Goal: Task Accomplishment & Management: Complete application form

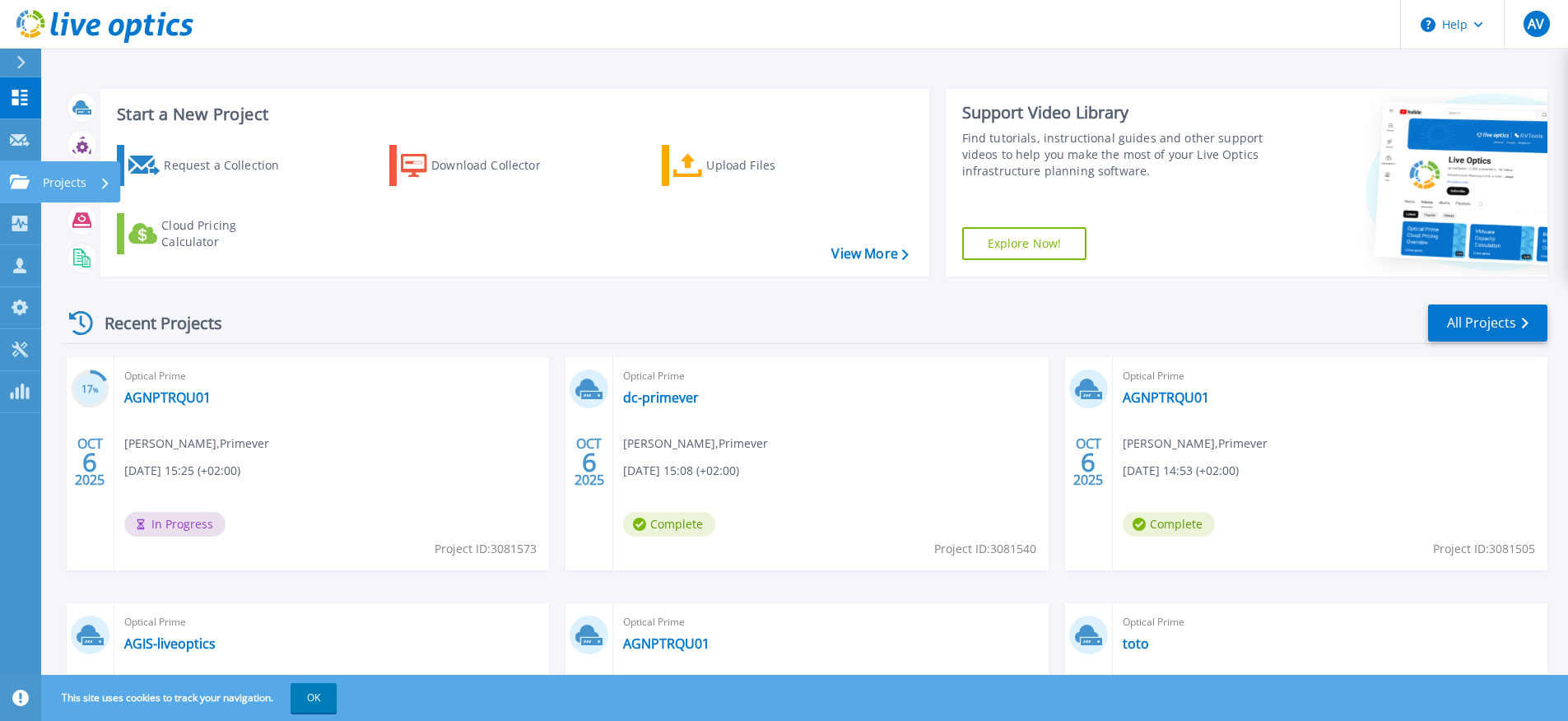
click at [21, 186] on icon at bounding box center [20, 181] width 20 height 14
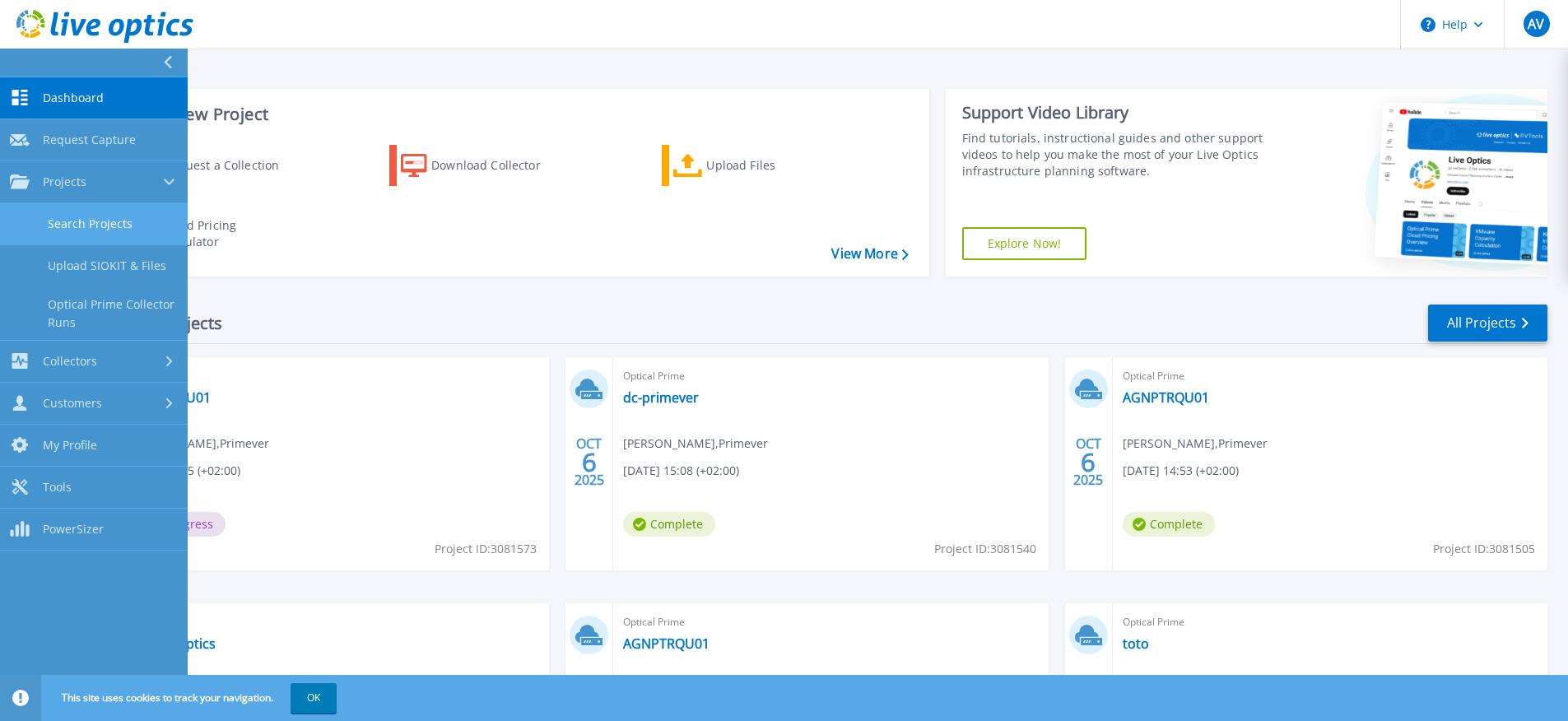
click at [122, 233] on link "Search Projects" at bounding box center [94, 224] width 187 height 42
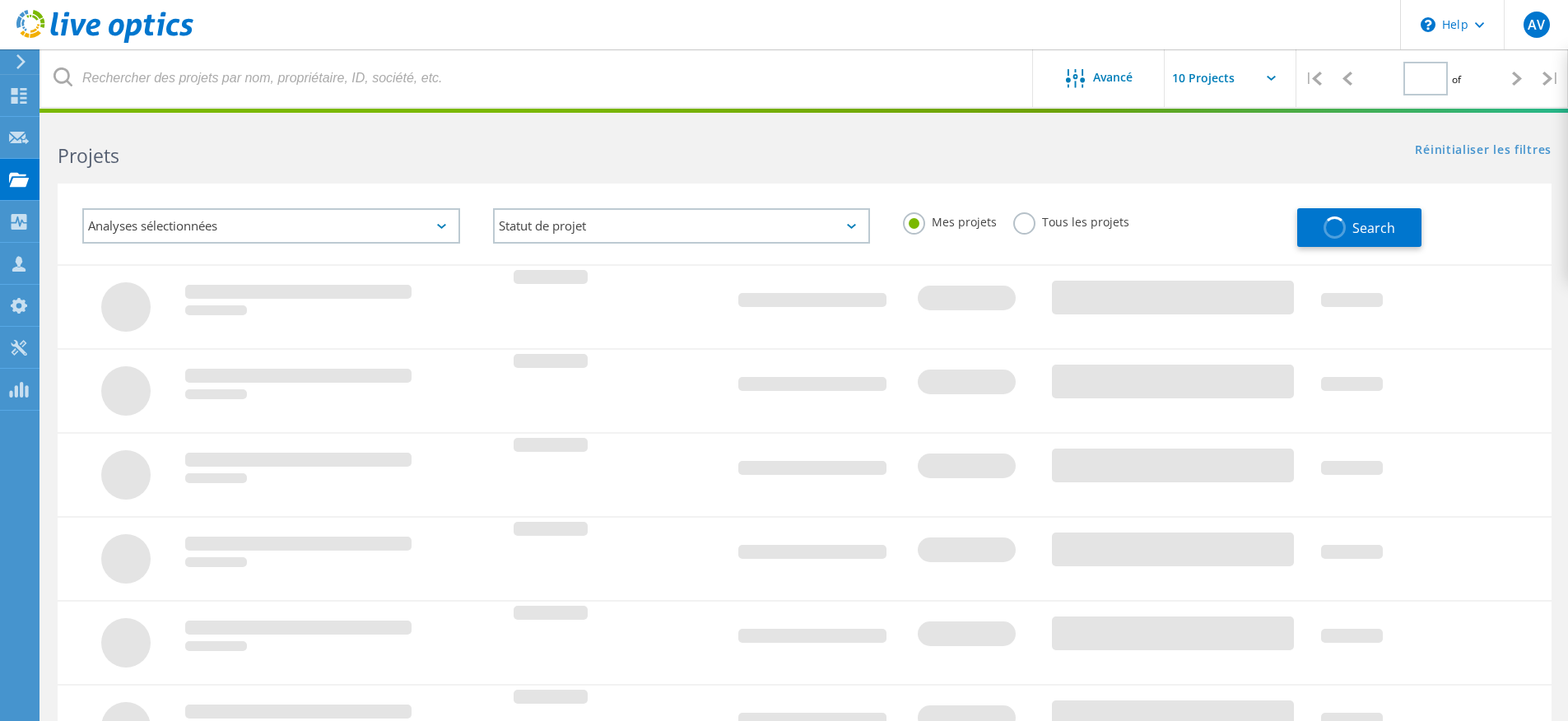
type input "1"
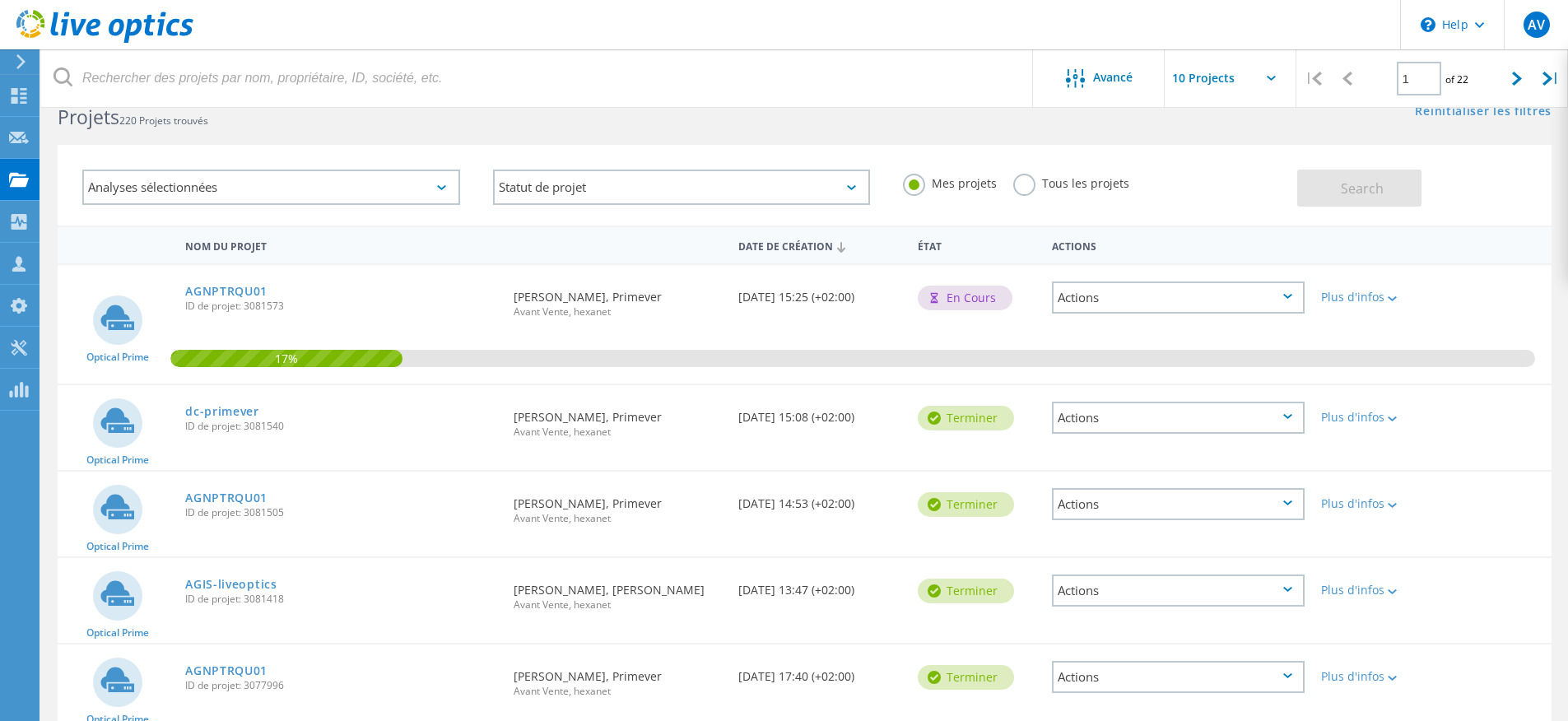
scroll to position [41, 0]
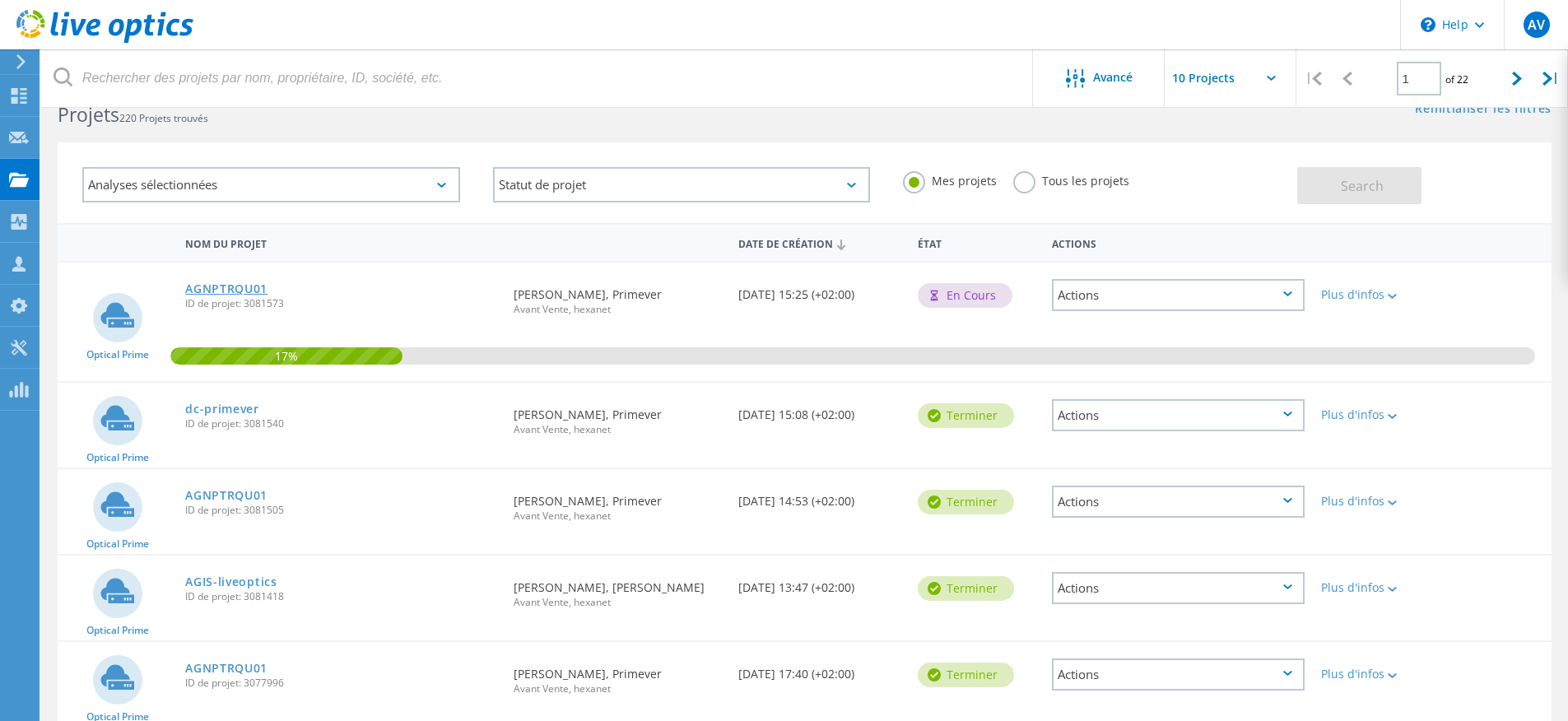
click at [229, 288] on link "AGNPTRQU01" at bounding box center [226, 289] width 82 height 12
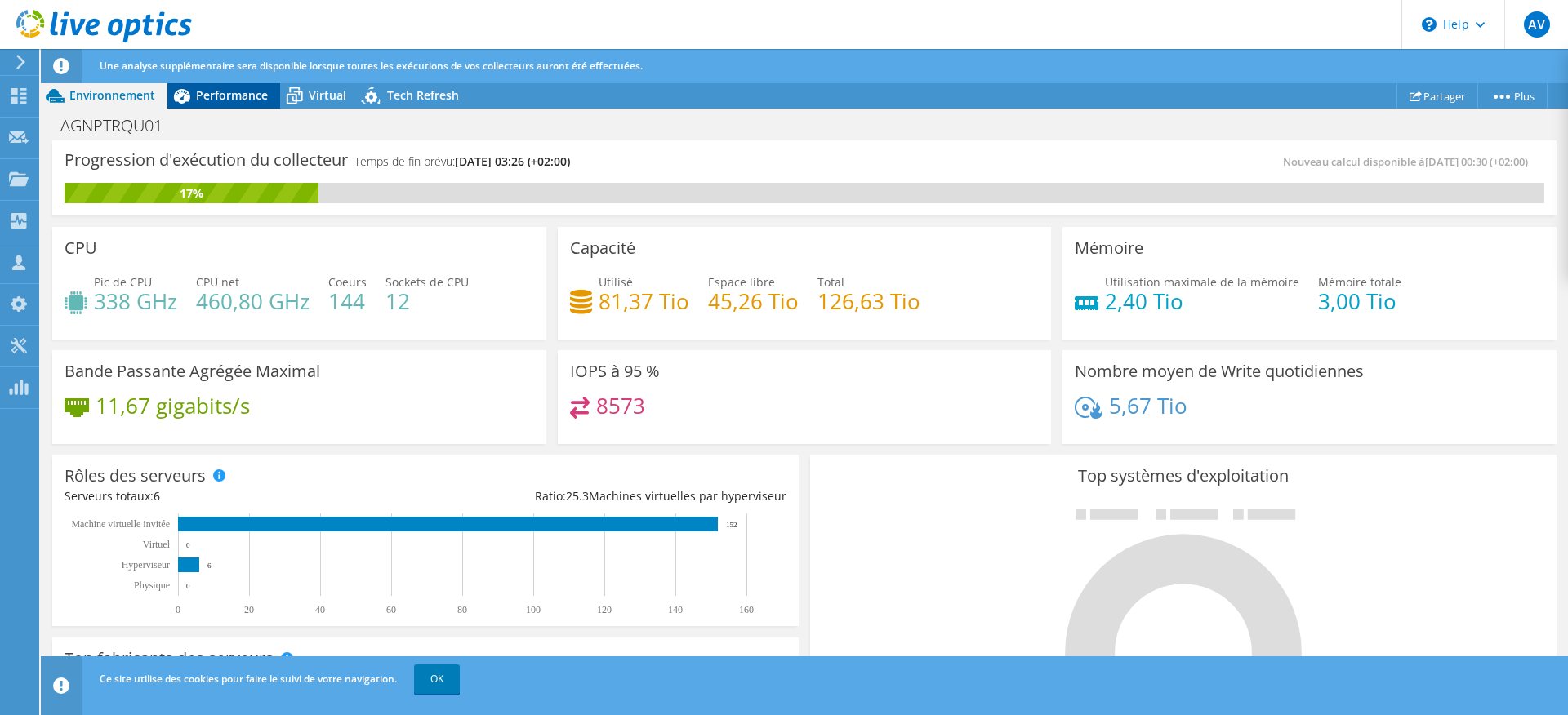
click at [255, 97] on span "Performance" at bounding box center [231, 95] width 71 height 16
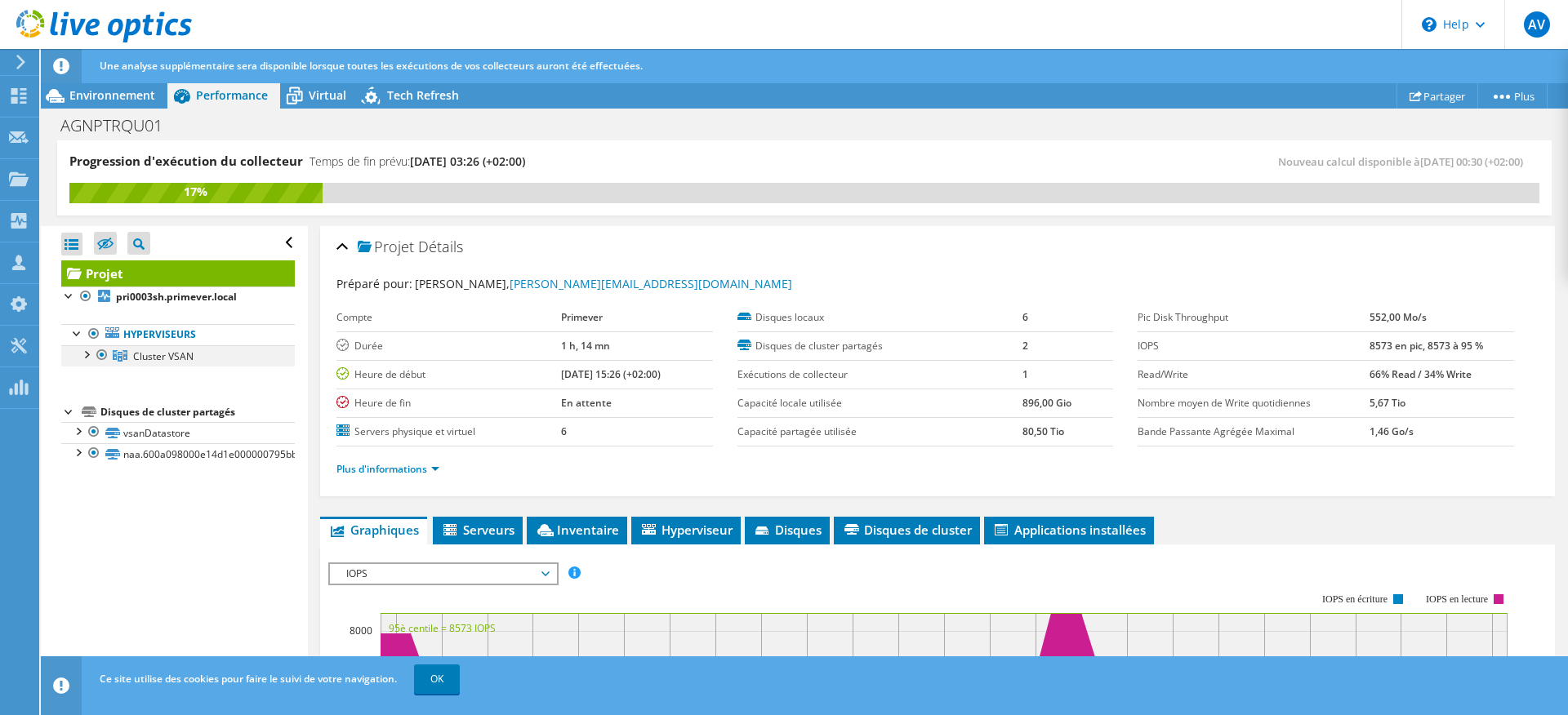
click at [91, 355] on div at bounding box center [85, 353] width 17 height 17
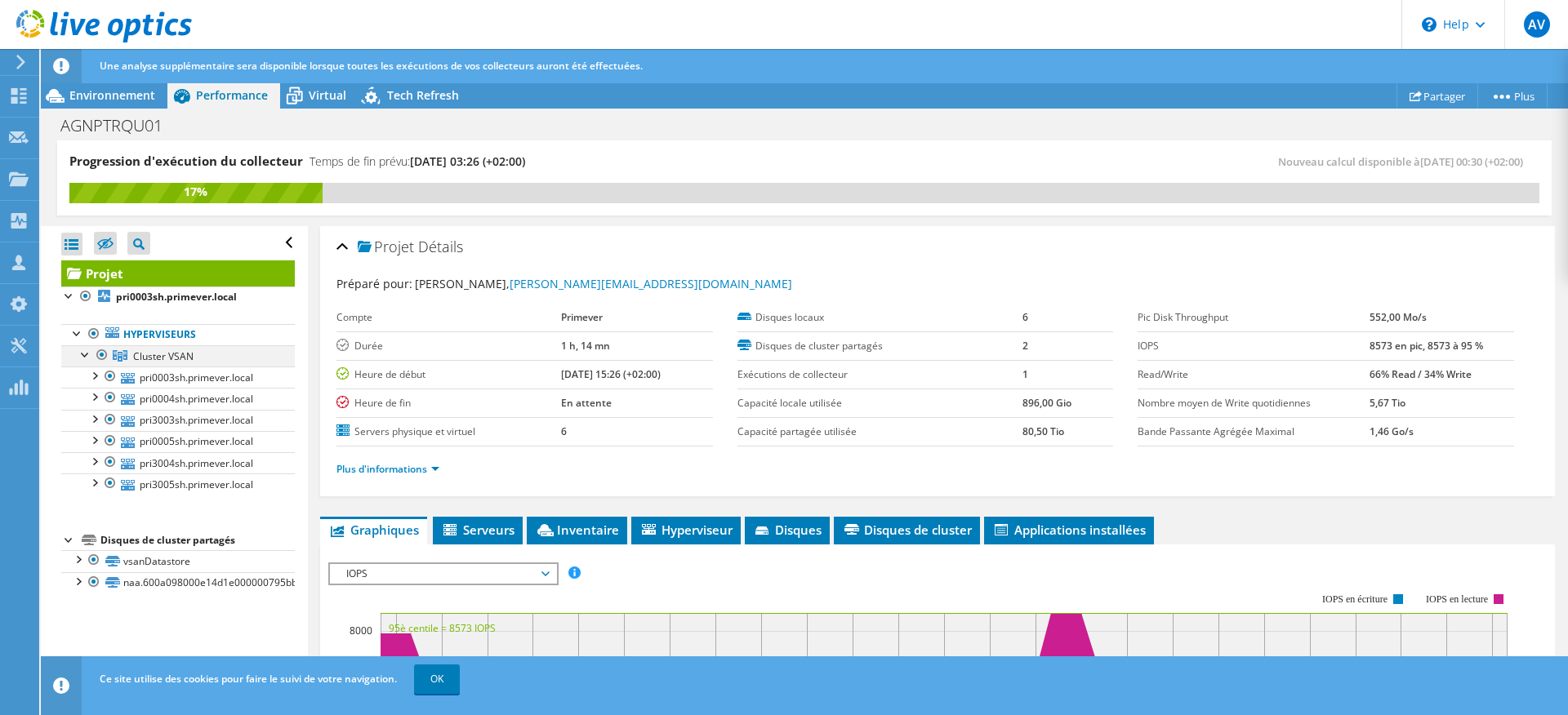
click at [88, 355] on div at bounding box center [85, 353] width 17 height 17
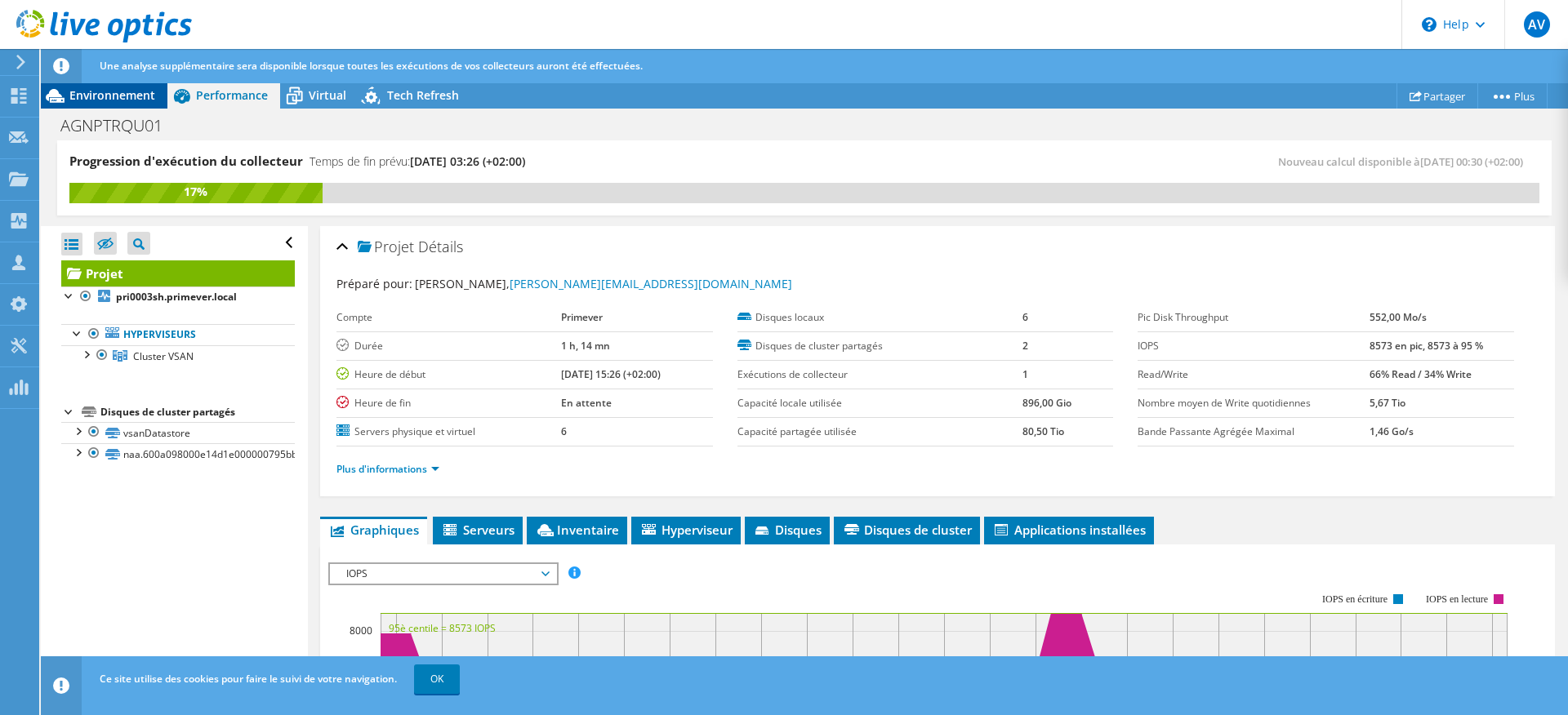
click at [115, 91] on span "Environnement" at bounding box center [112, 95] width 86 height 16
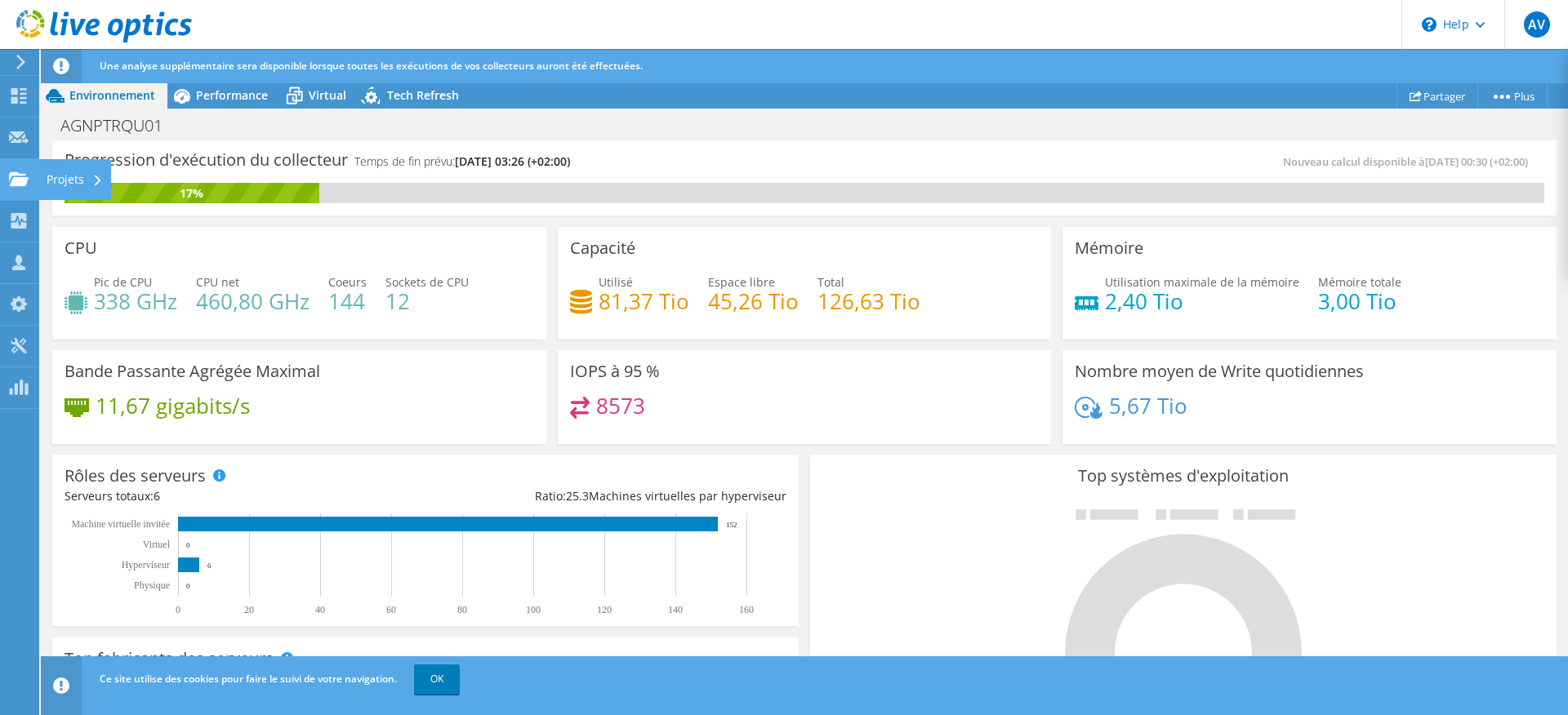
click at [16, 186] on icon at bounding box center [19, 179] width 20 height 16
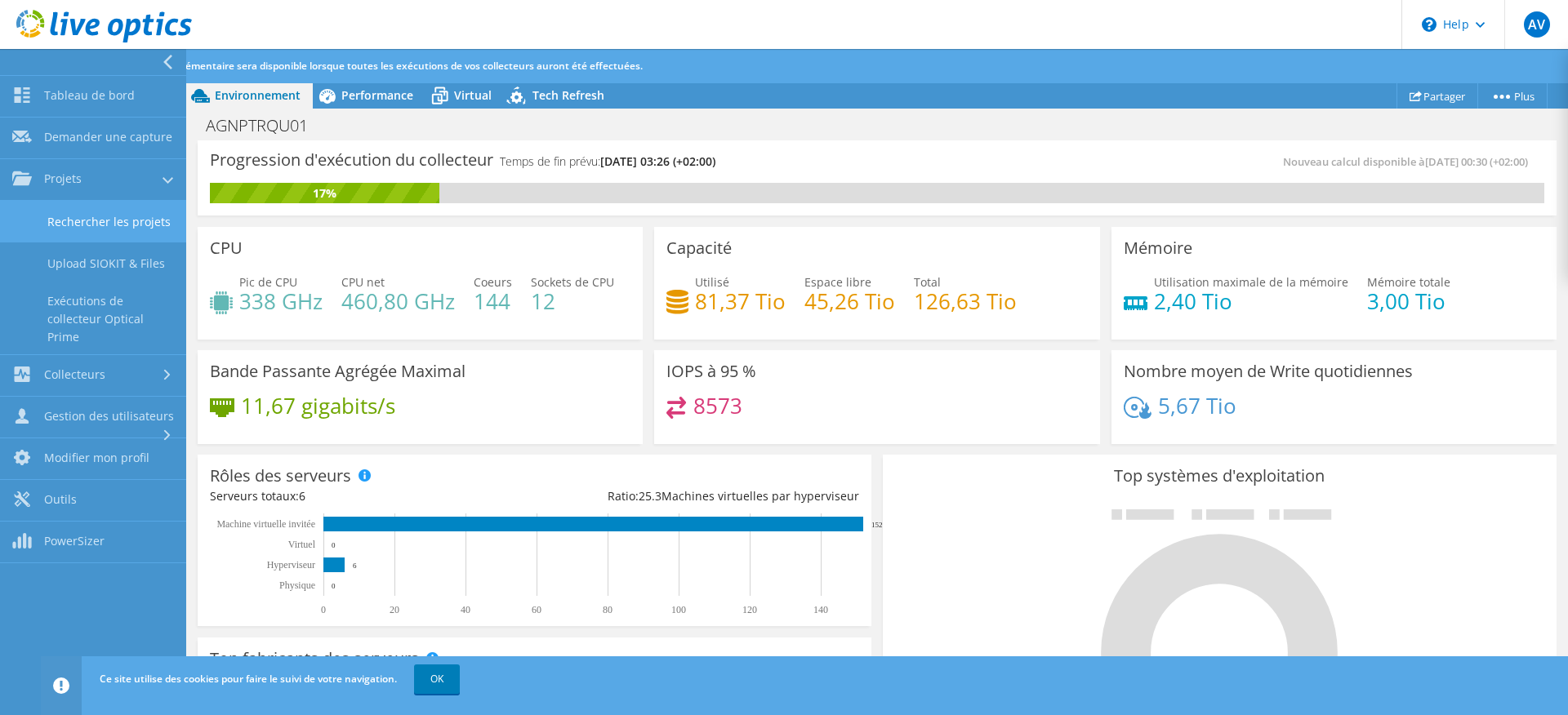
click at [93, 226] on link "Rechercher les projets" at bounding box center [93, 221] width 186 height 42
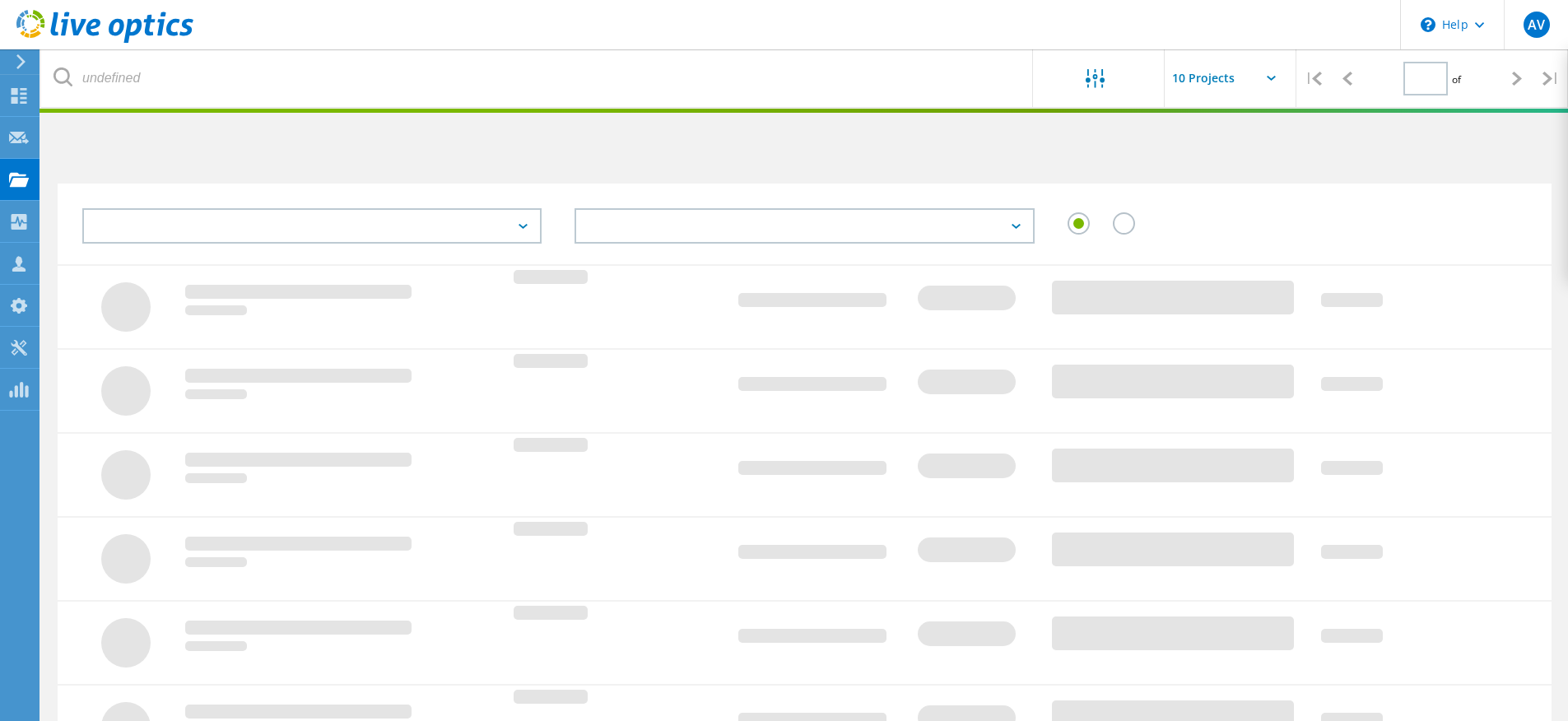
type input "1"
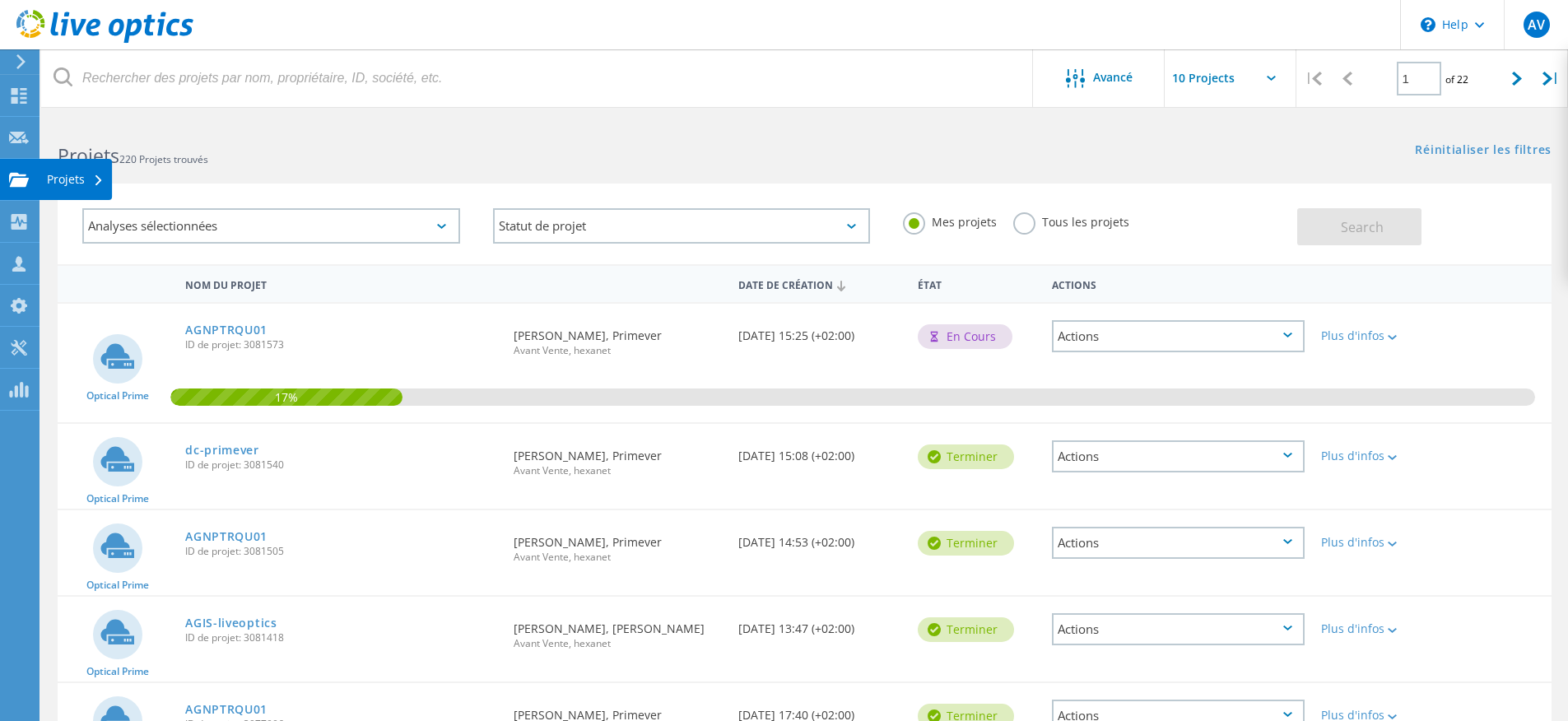
click at [19, 179] on use at bounding box center [19, 179] width 20 height 14
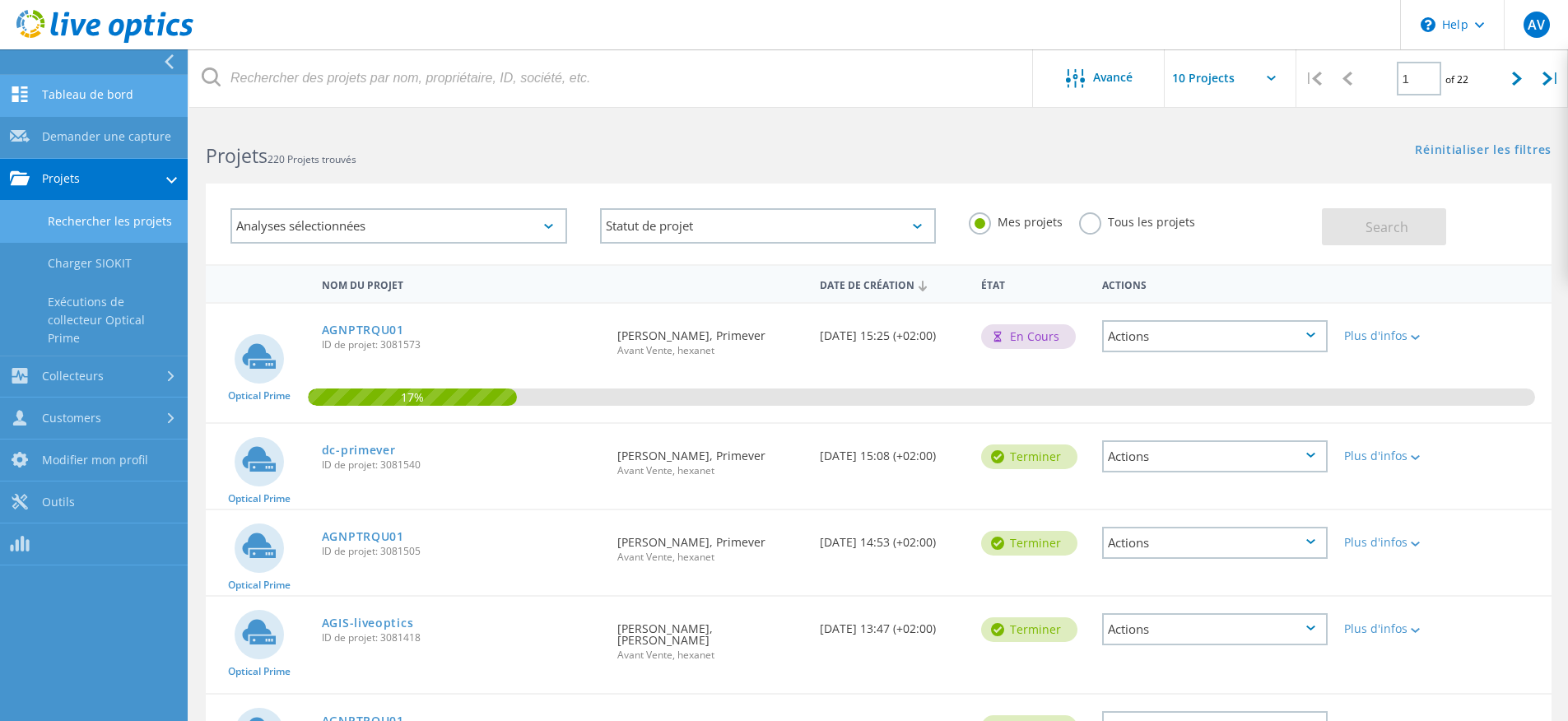
click at [81, 109] on link "Tableau de bord" at bounding box center [94, 96] width 187 height 42
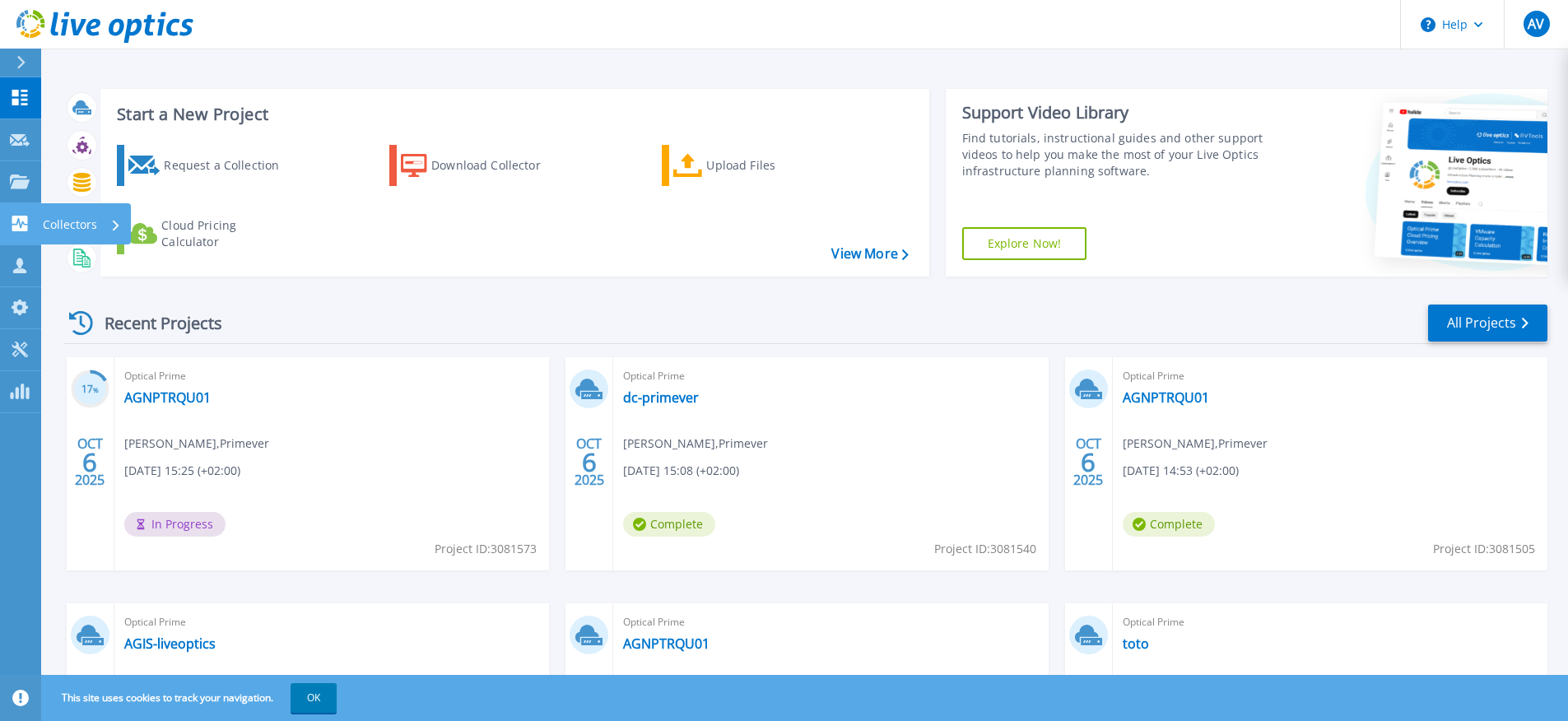
click at [23, 223] on icon at bounding box center [20, 224] width 20 height 16
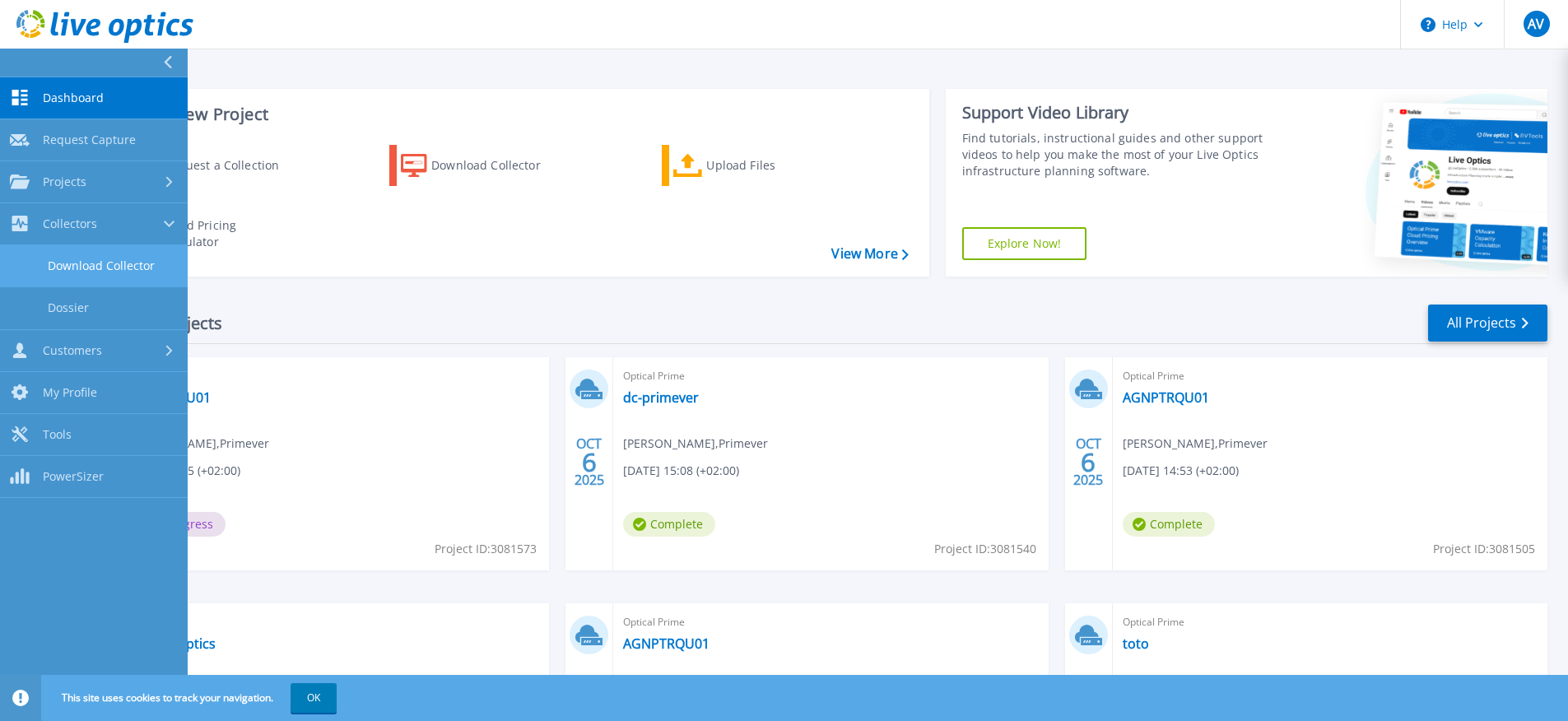
click at [92, 256] on link "Download Collector" at bounding box center [94, 266] width 187 height 42
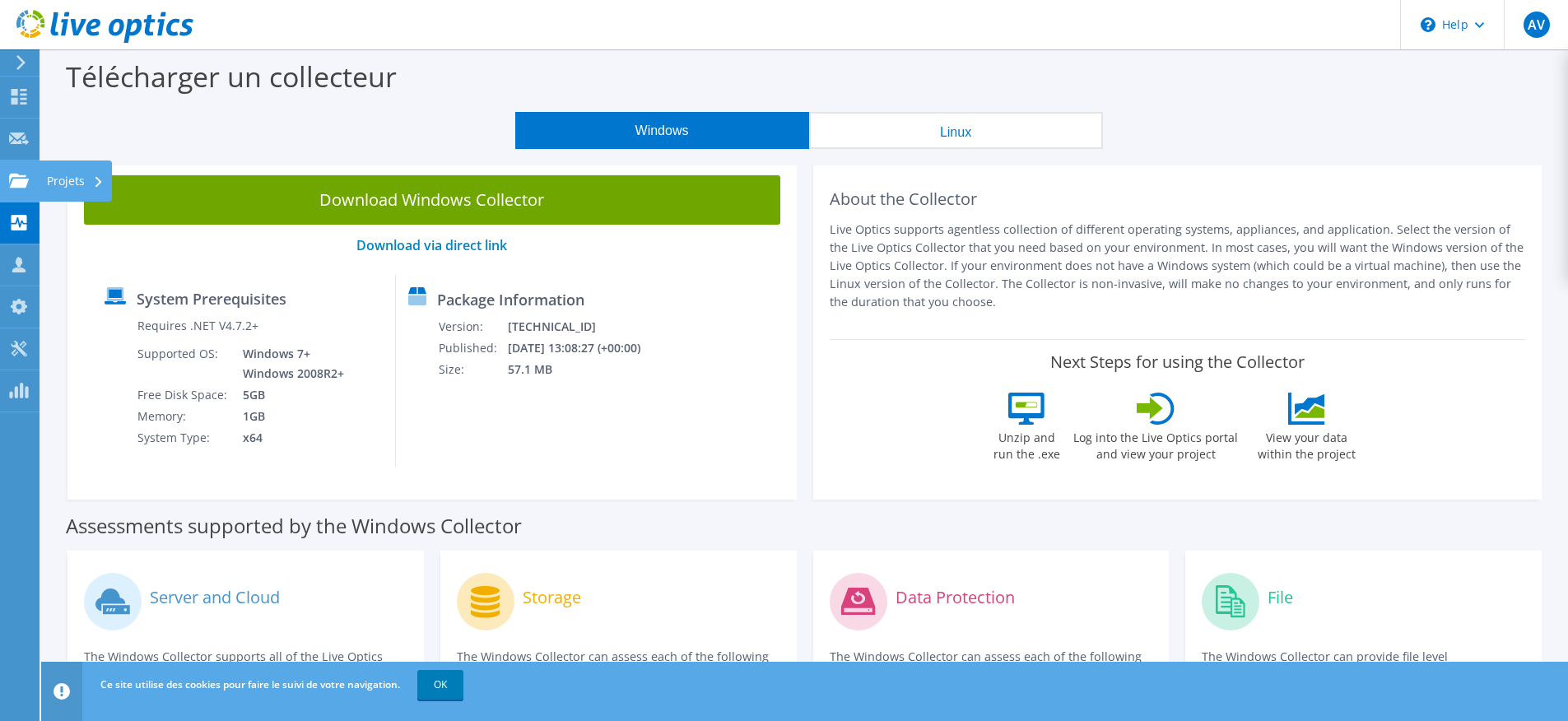
click at [23, 186] on icon at bounding box center [19, 180] width 20 height 16
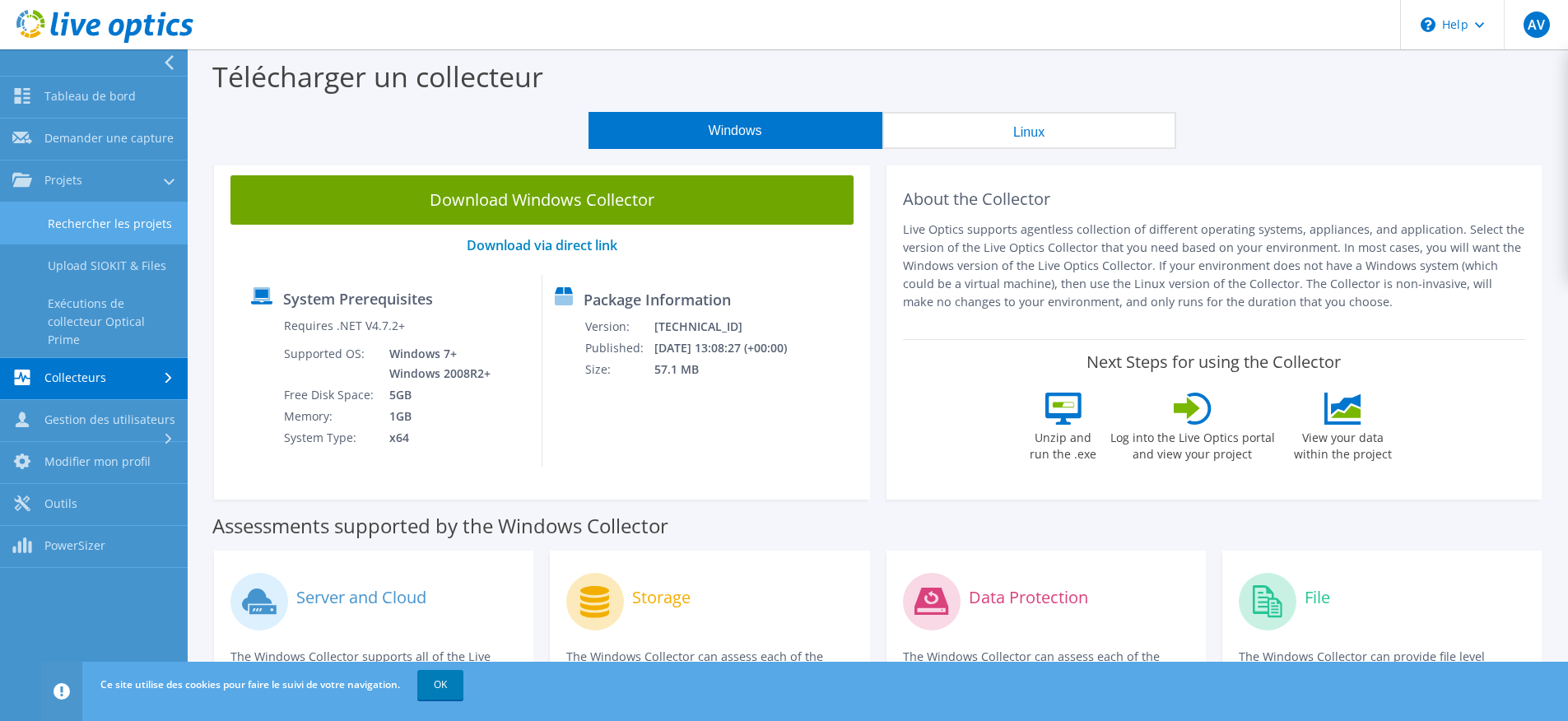
click at [72, 222] on link "Rechercher les projets" at bounding box center [94, 223] width 187 height 42
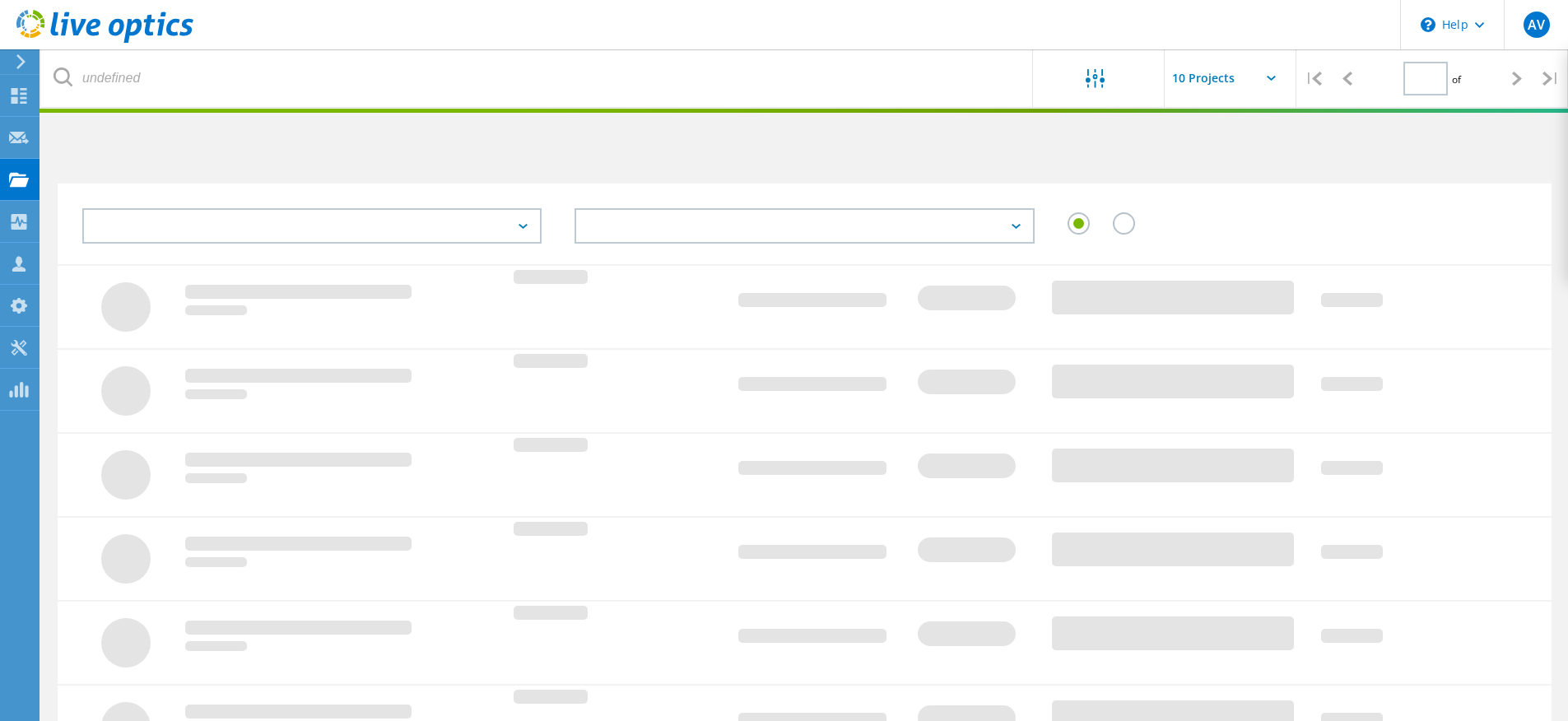
type input "1"
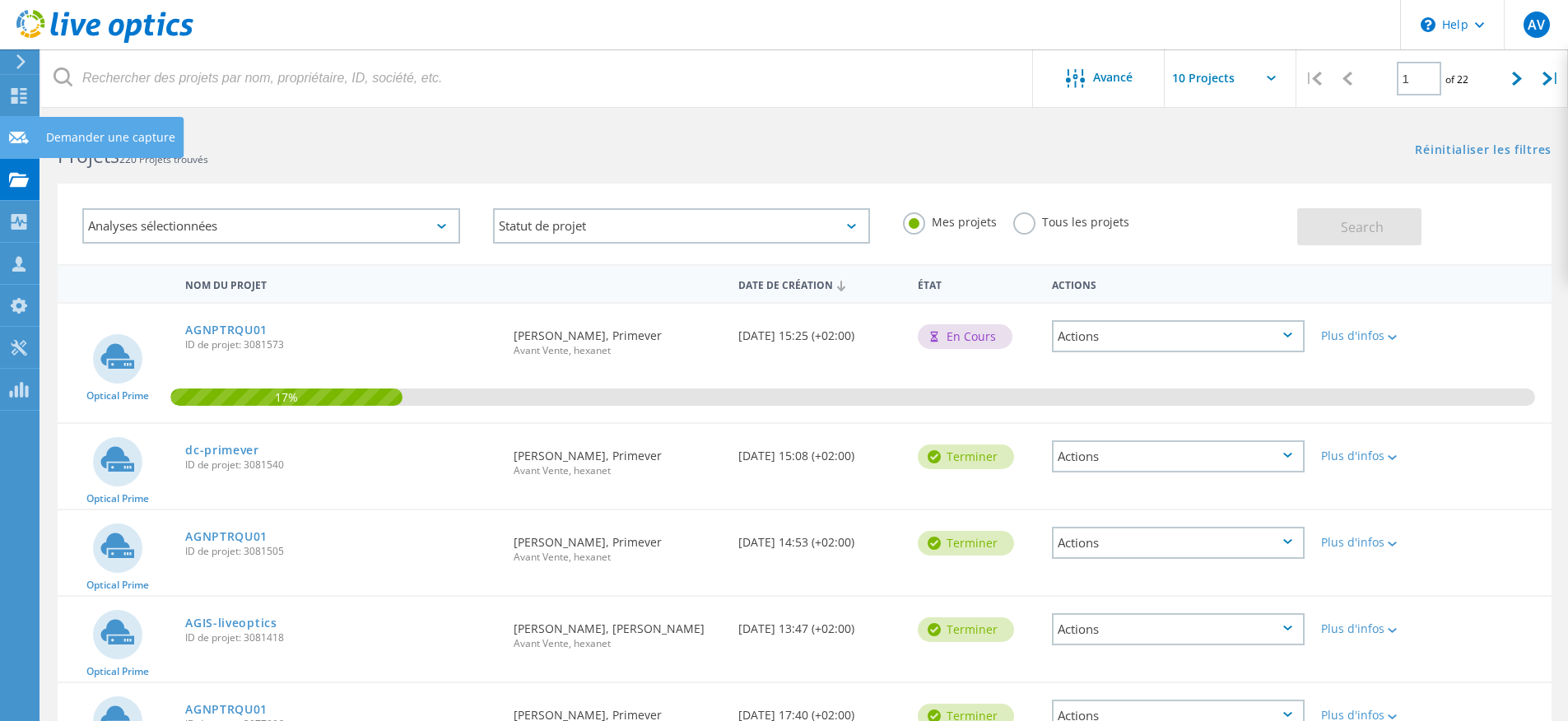
click at [78, 135] on div "Demander une capture" at bounding box center [110, 138] width 129 height 12
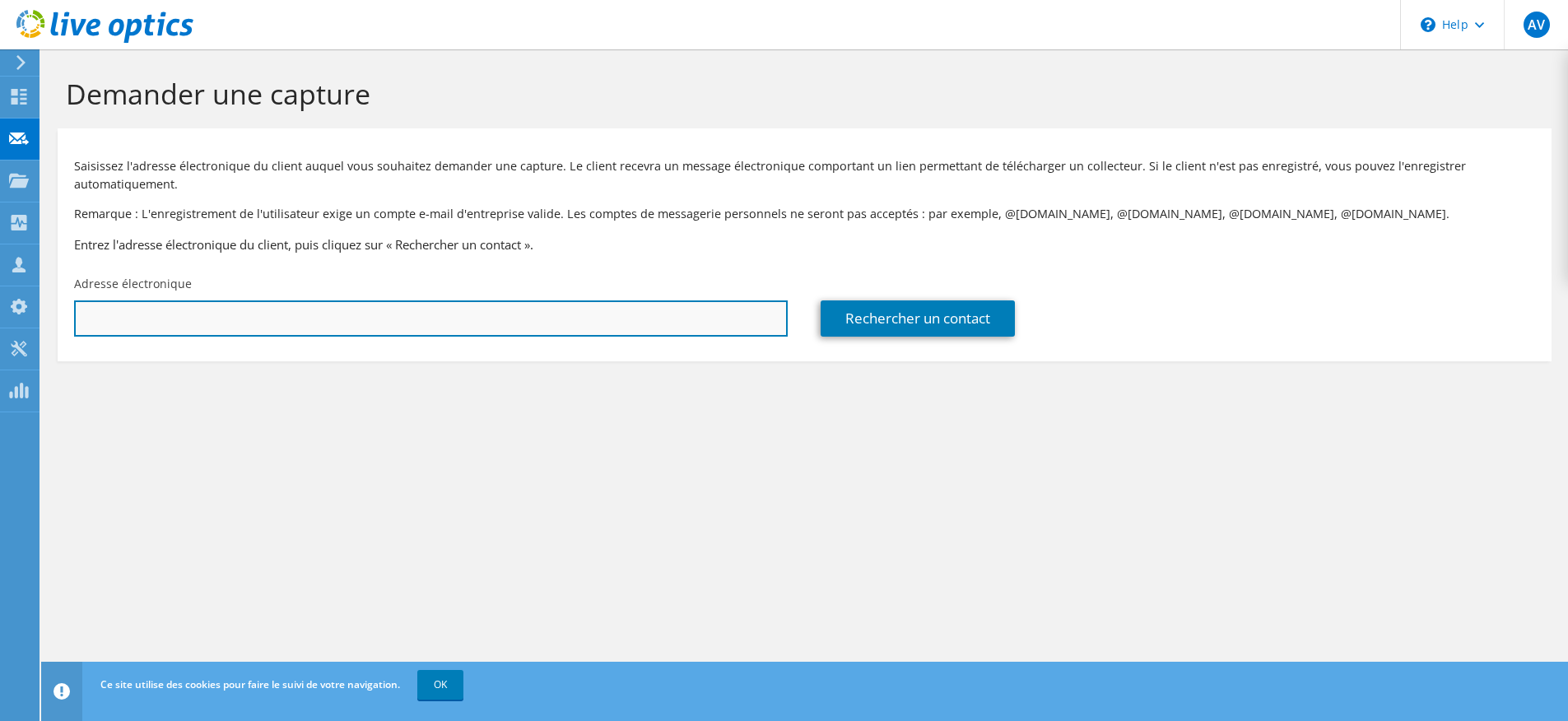
click at [683, 312] on input "text" at bounding box center [431, 319] width 714 height 36
click at [504, 326] on input "text" at bounding box center [431, 319] width 714 height 36
paste input "[EMAIL_ADDRESS][DOMAIN_NAME]"
type input "olemao@groupeisagri.com"
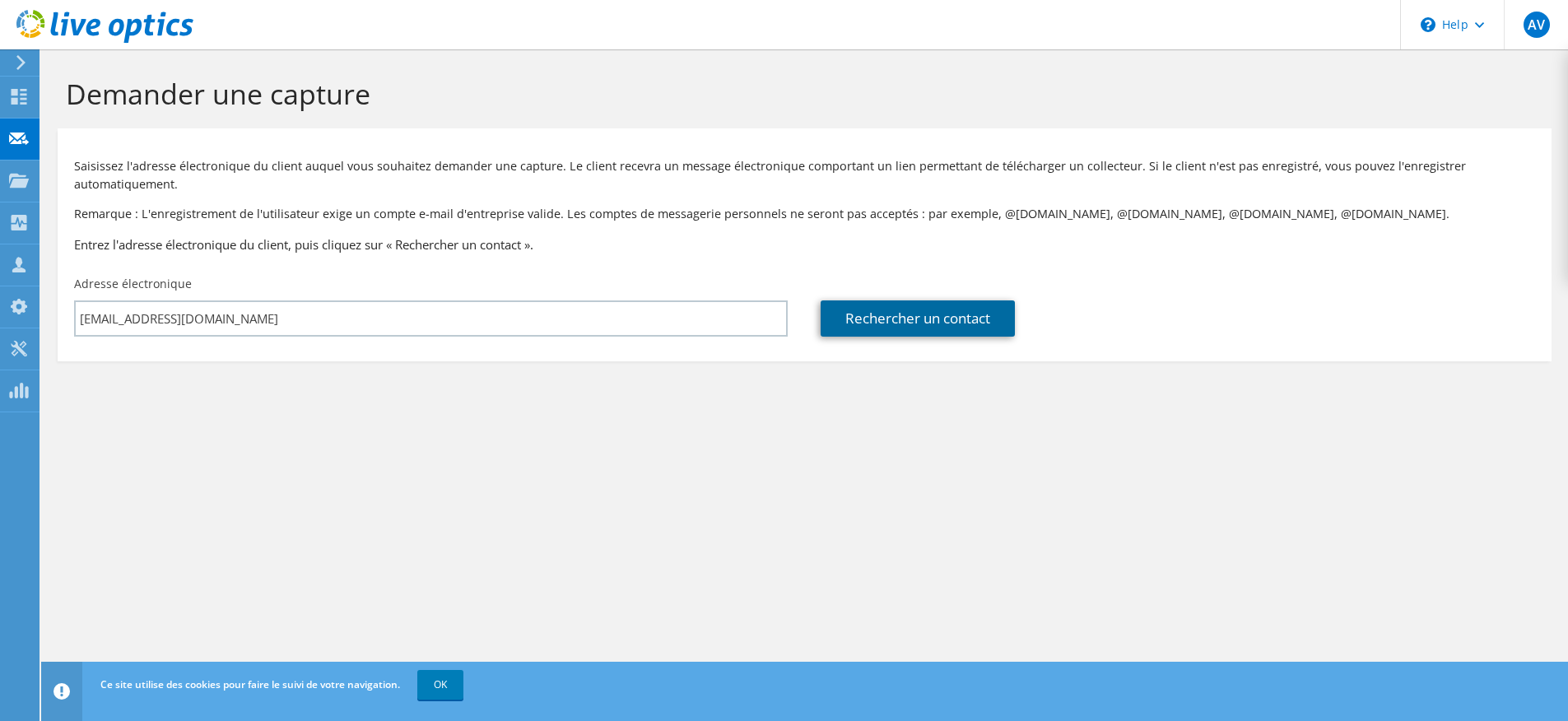
click at [821, 333] on link "Rechercher un contact" at bounding box center [917, 319] width 194 height 36
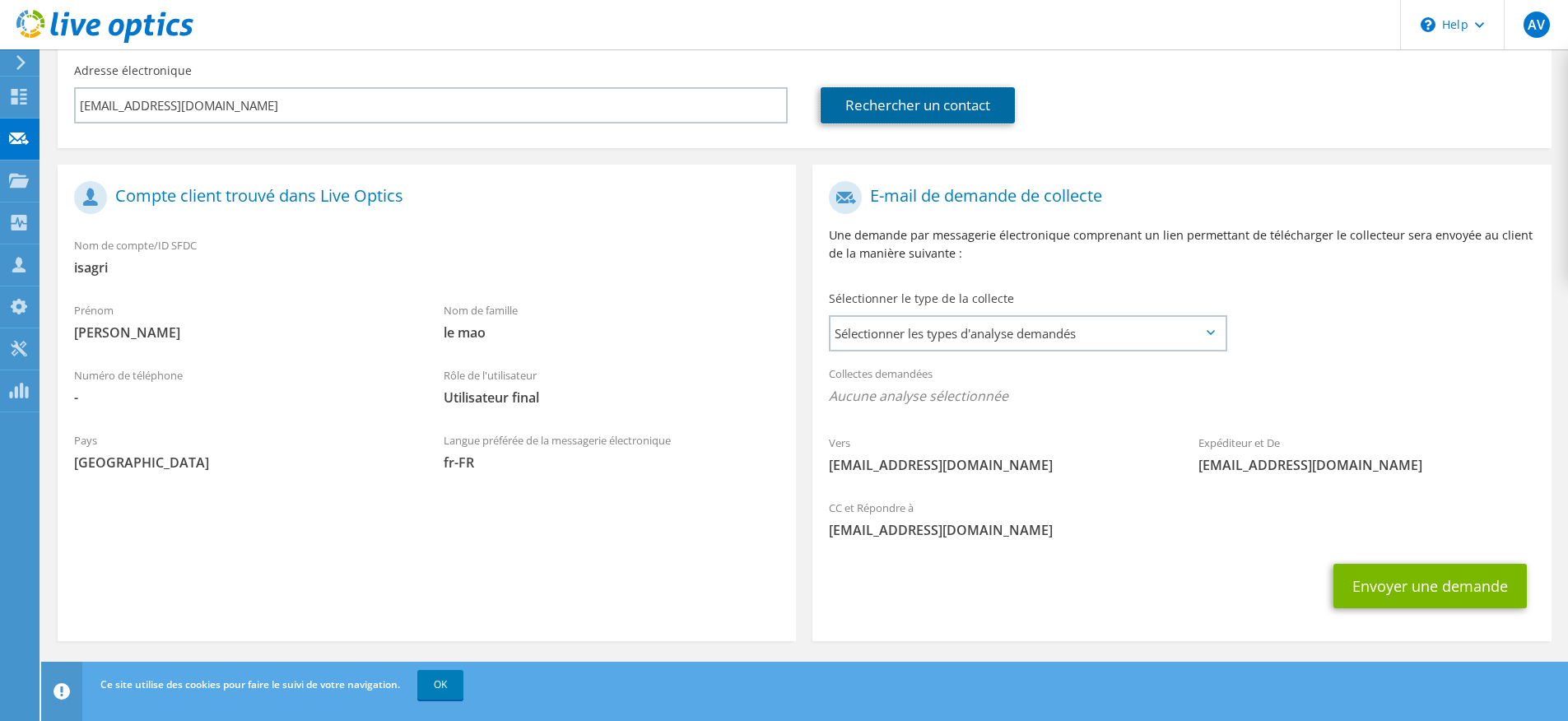
scroll to position [216, 0]
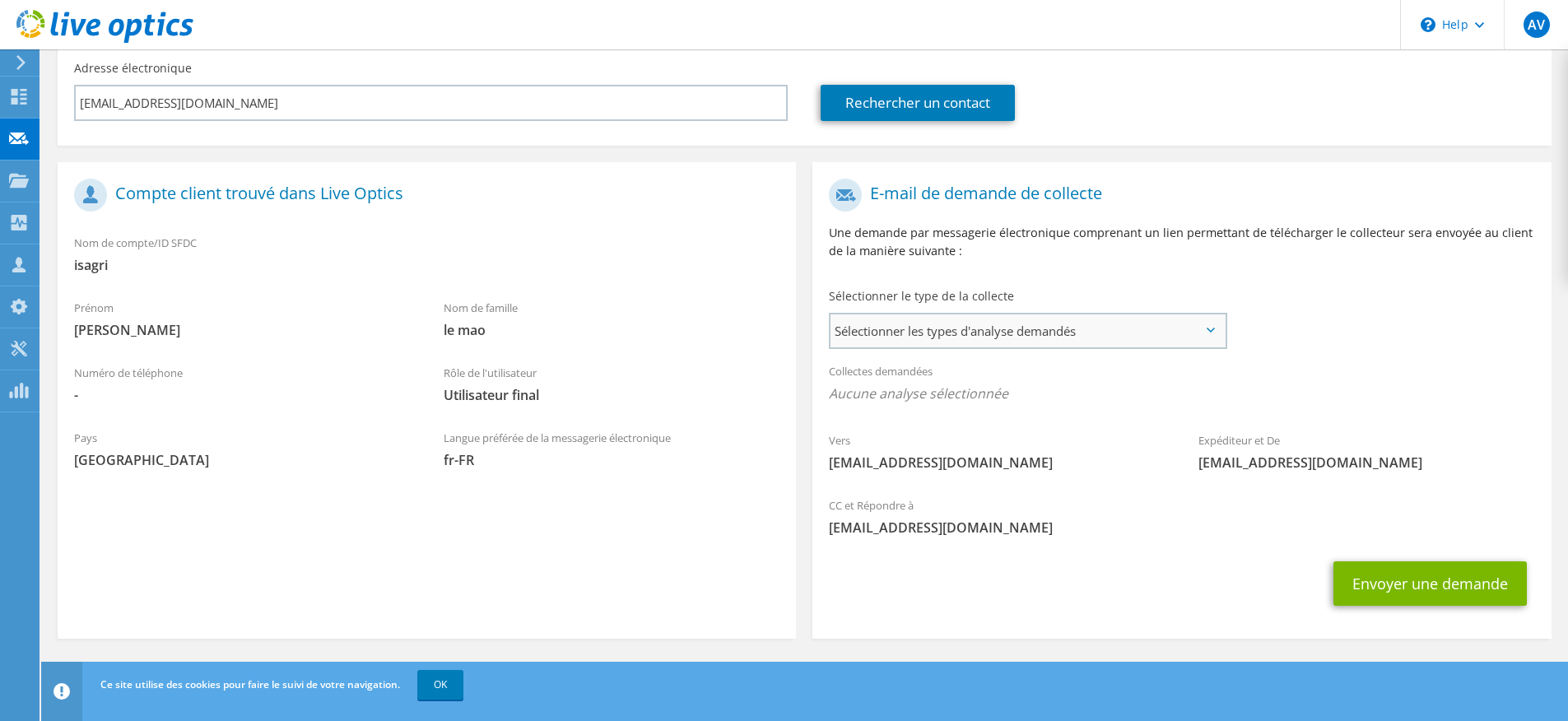
click at [917, 338] on span "Sélectionner les types d'analyse demandés" at bounding box center [1028, 330] width 394 height 33
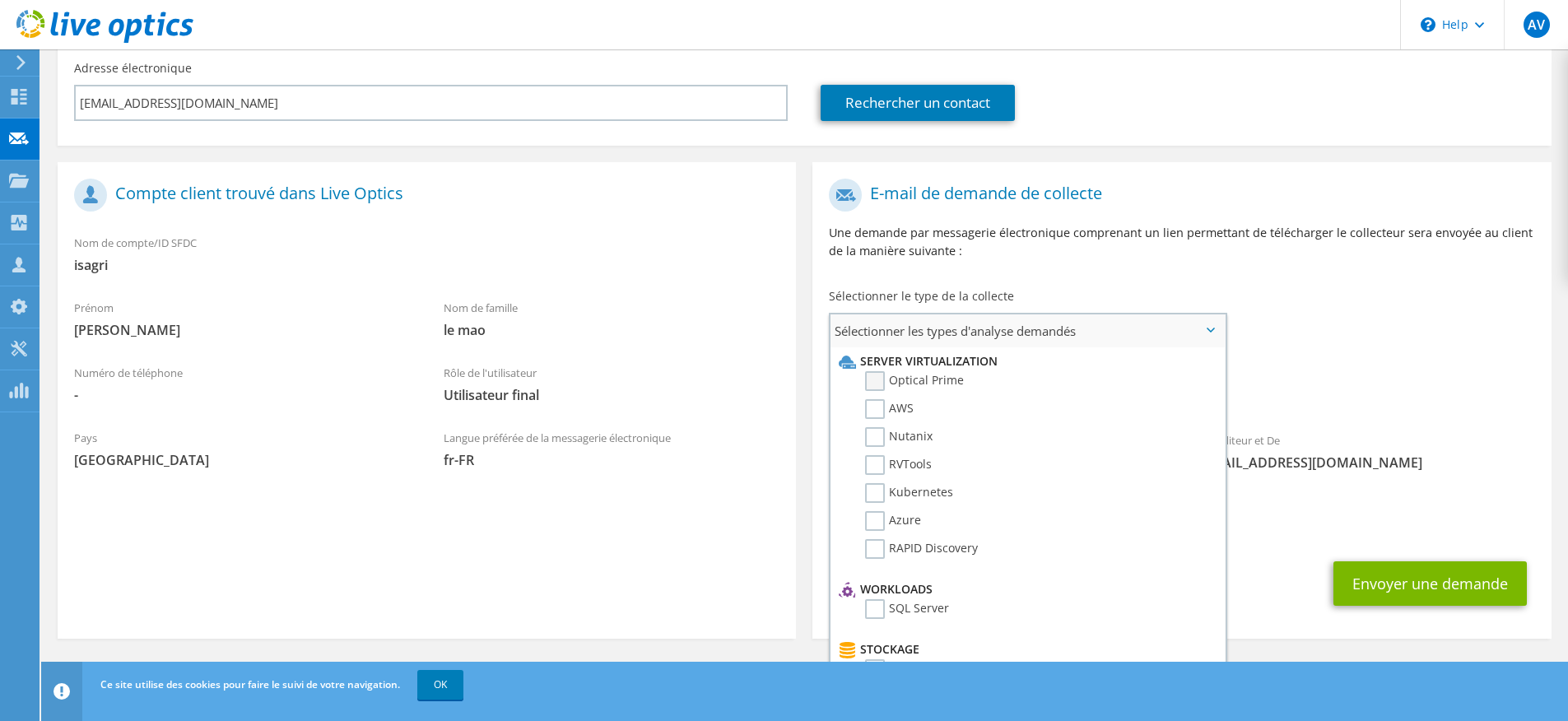
click at [875, 381] on label "Optical Prime" at bounding box center [914, 381] width 99 height 20
click at [0, 0] on input "Optical Prime" at bounding box center [0, 0] width 0 height 0
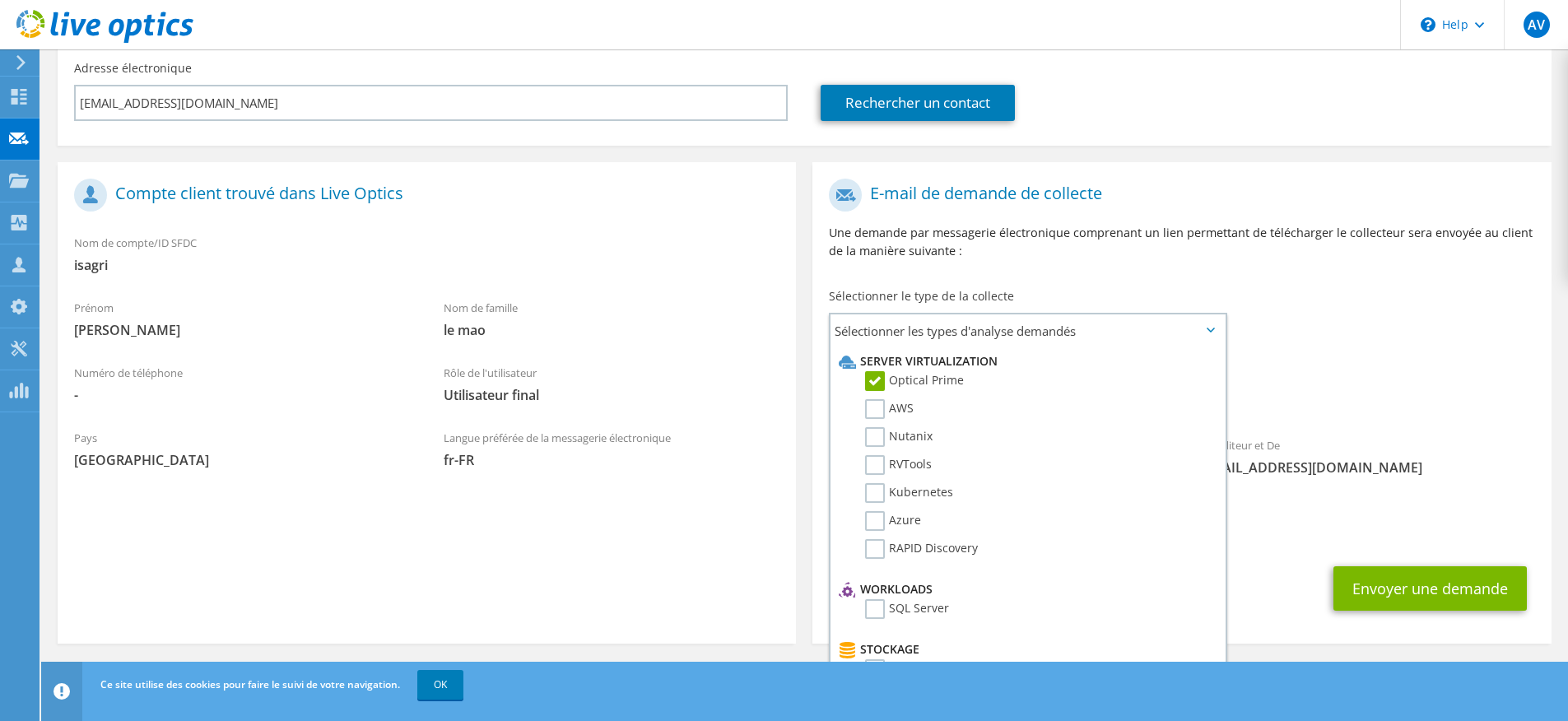
click at [996, 271] on div "E-mail de demande de collecte Une demande par messagerie électronique comprenan…" at bounding box center [1181, 225] width 739 height 109
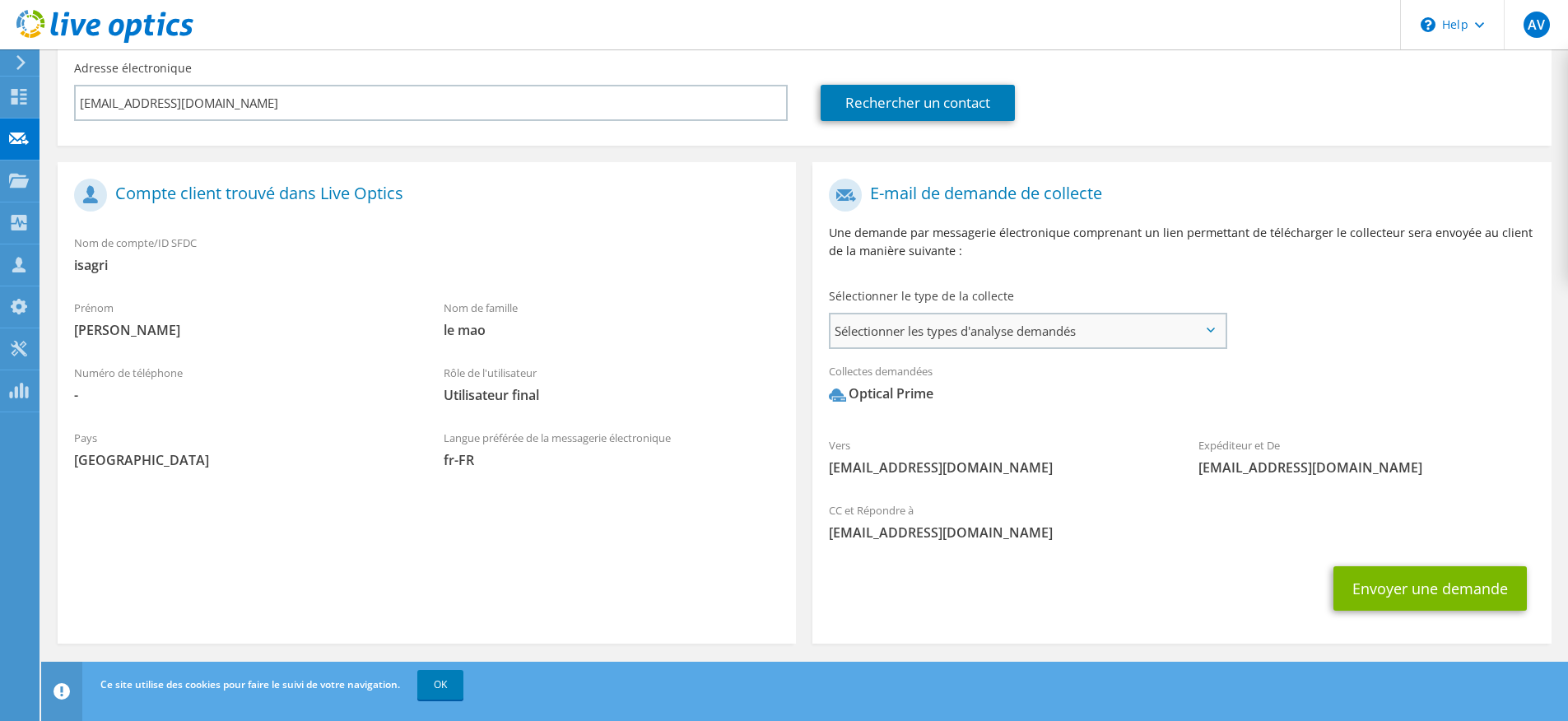
scroll to position [221, 0]
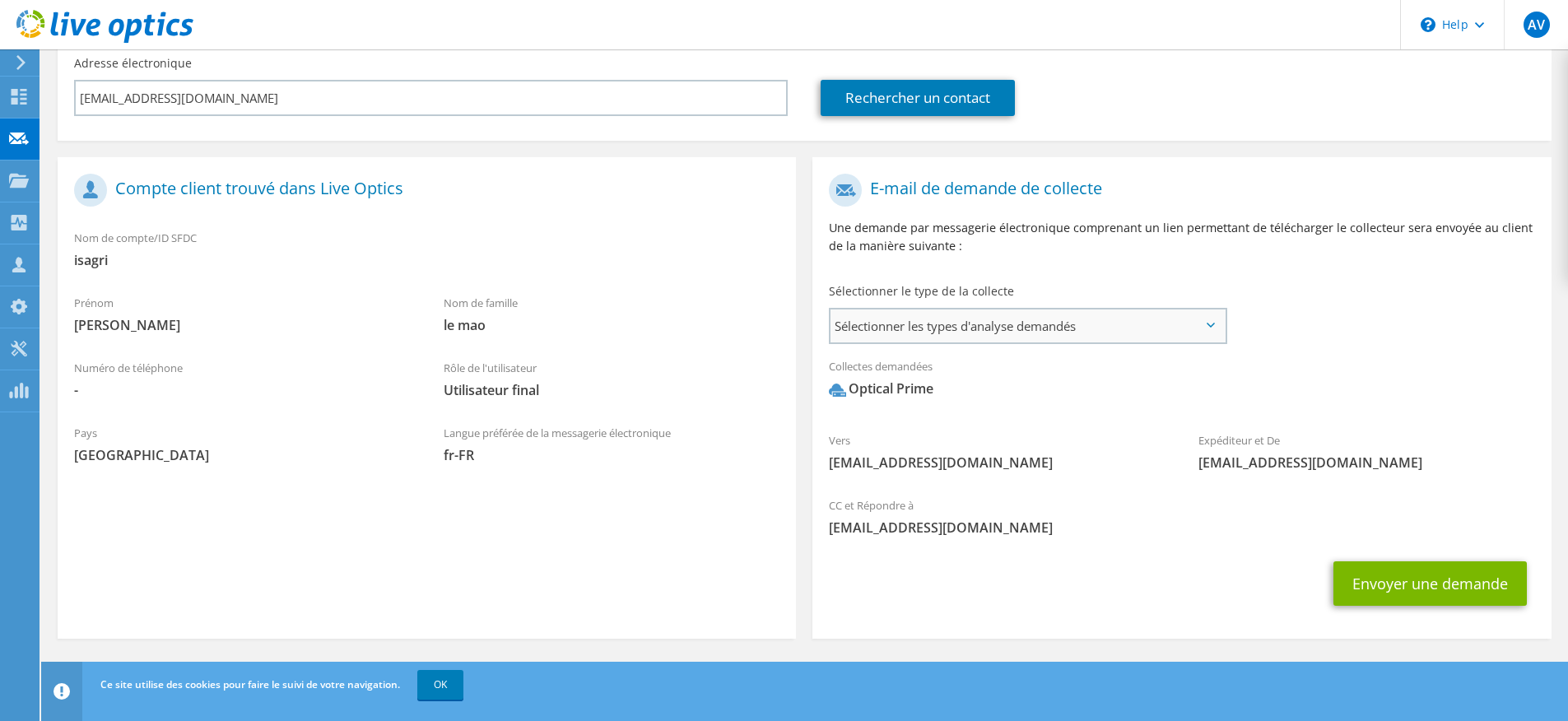
click at [993, 333] on span "Sélectionner les types d'analyse demandés" at bounding box center [1028, 325] width 394 height 33
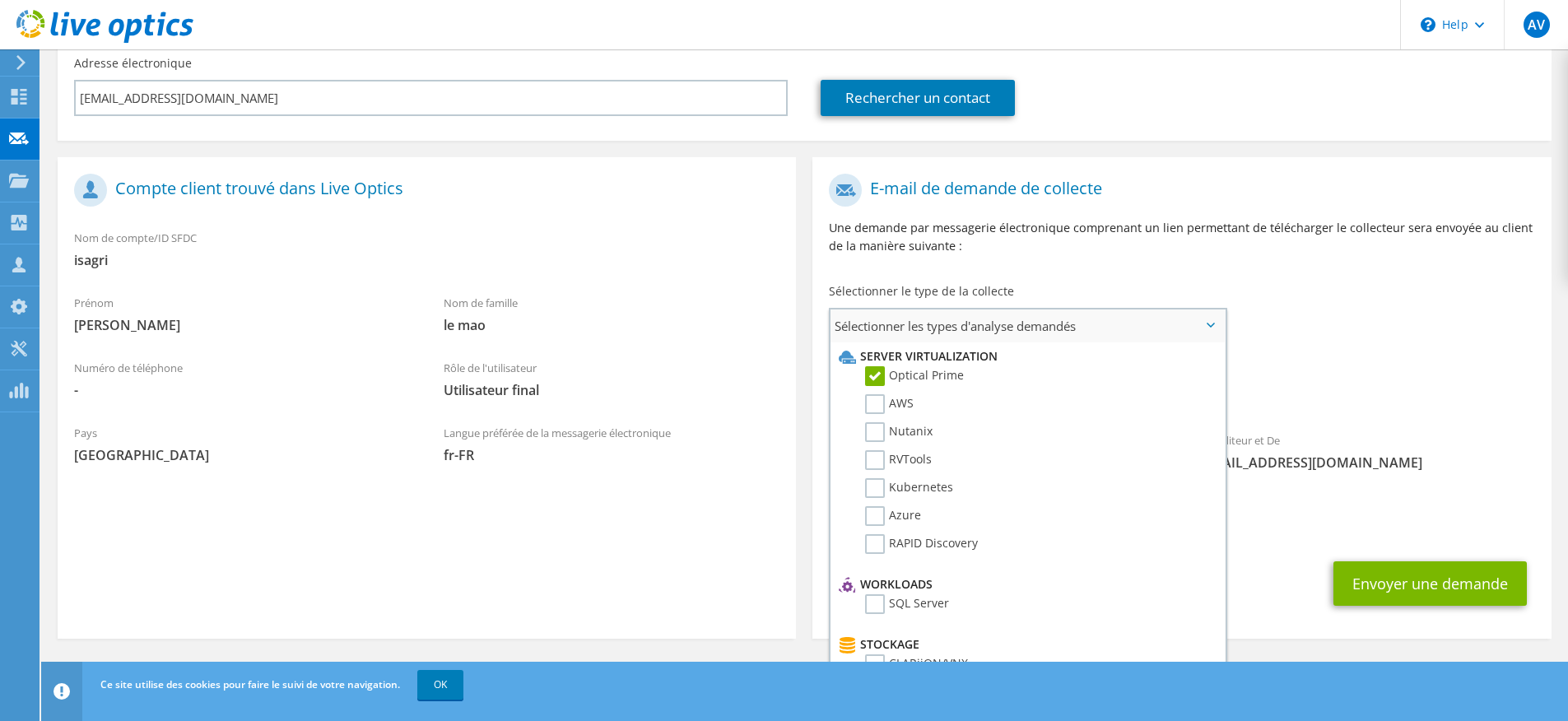
click at [1014, 326] on span "Sélectionner les types d'analyse demandés" at bounding box center [1028, 325] width 394 height 33
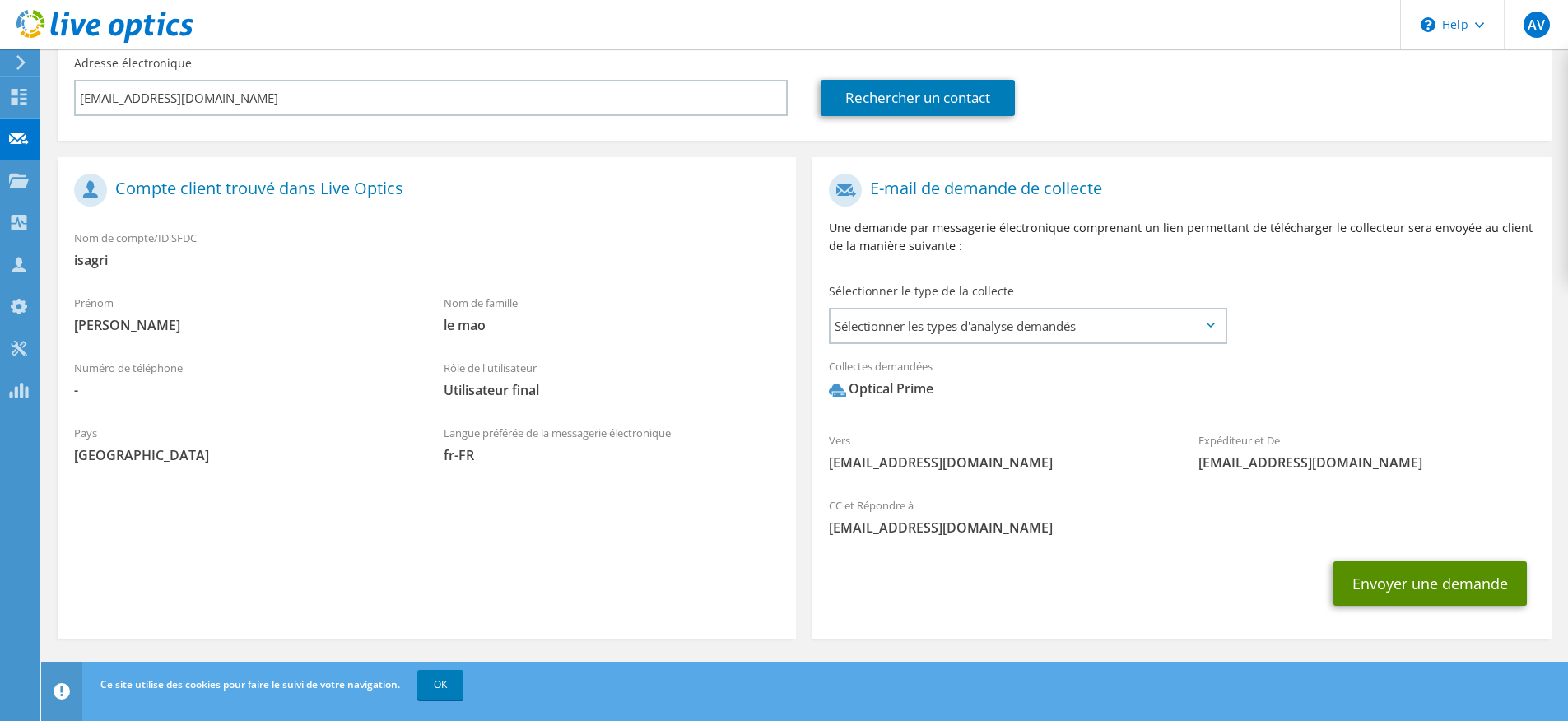
click at [1408, 587] on button "Envoyer une demande" at bounding box center [1430, 583] width 193 height 44
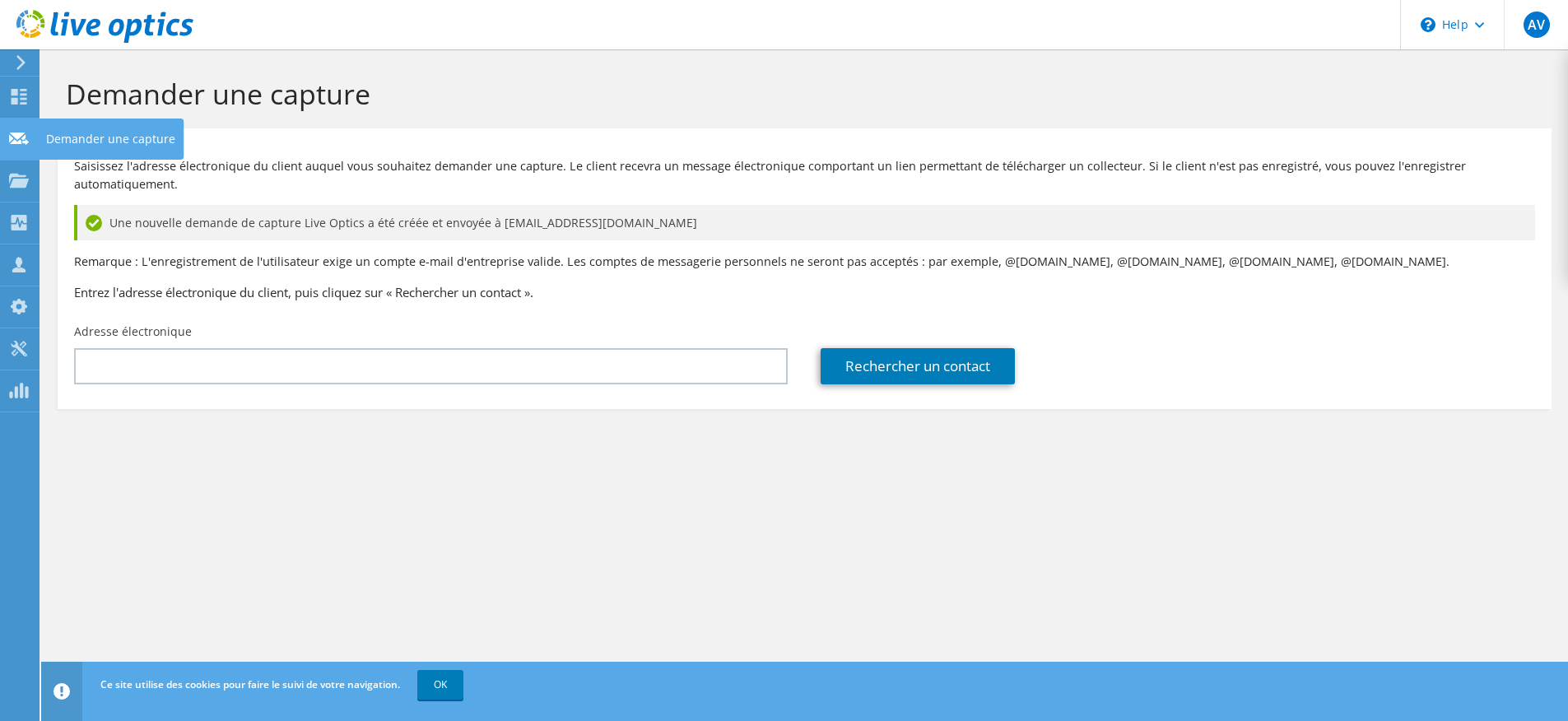
click at [24, 142] on use at bounding box center [19, 138] width 20 height 13
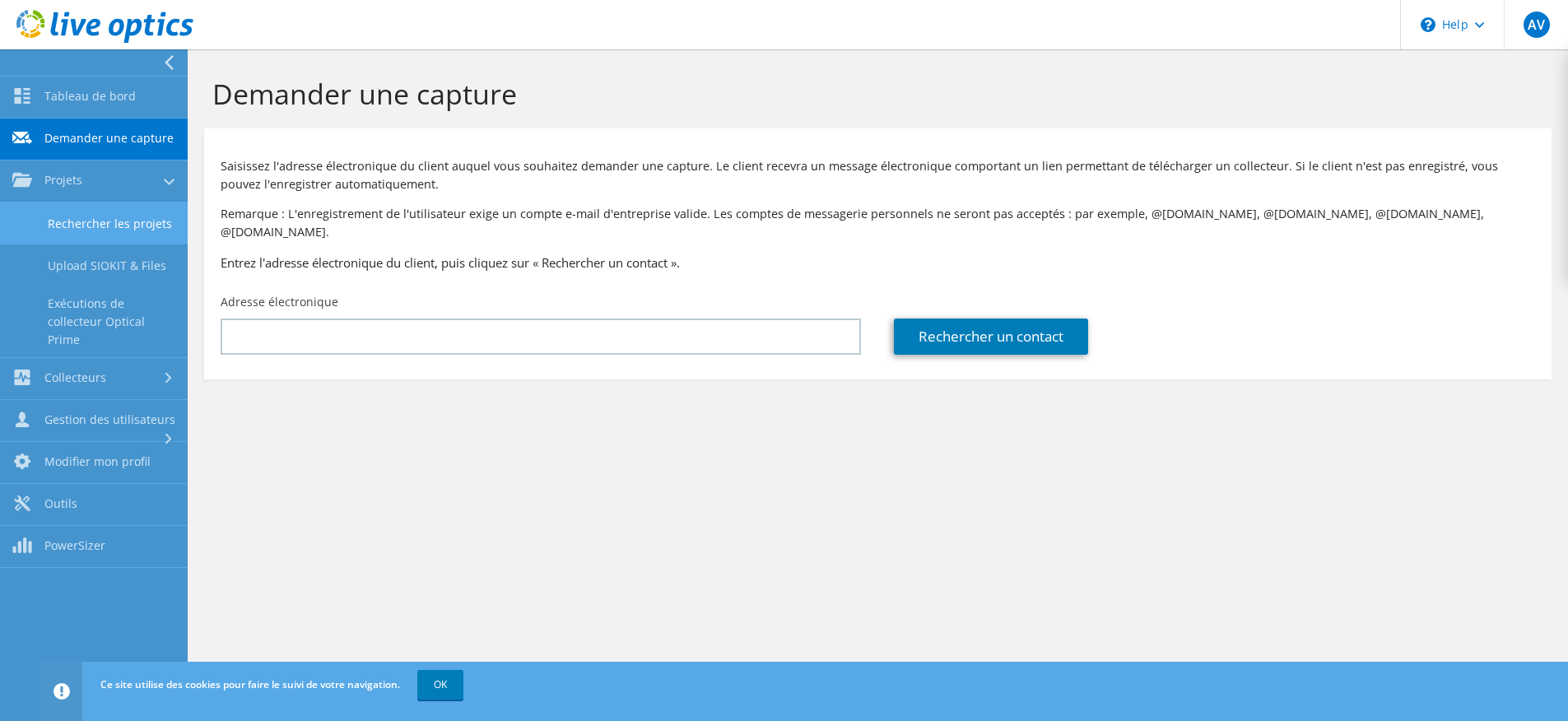
click at [83, 225] on link "Rechercher les projets" at bounding box center [94, 223] width 187 height 42
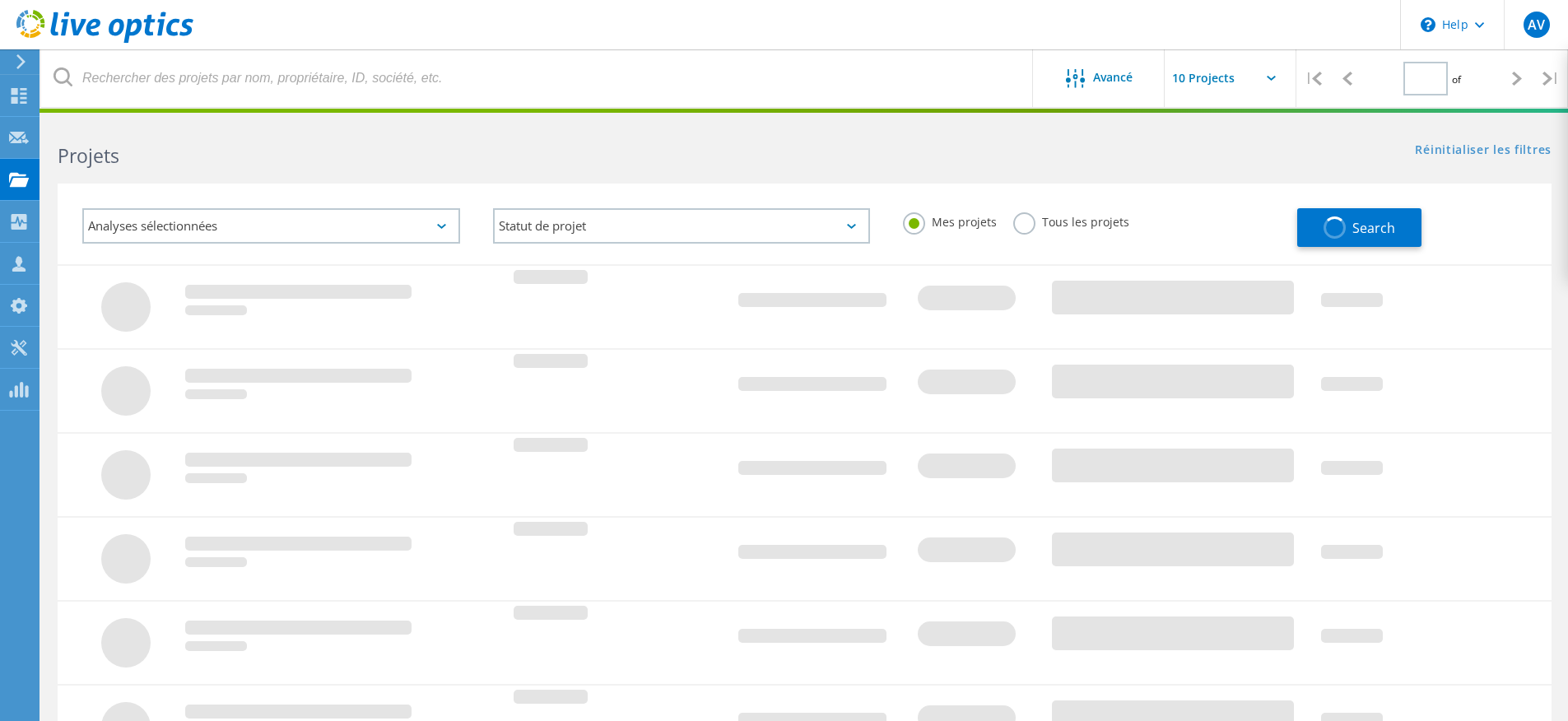
type input "1"
